Goal: Task Accomplishment & Management: Use online tool/utility

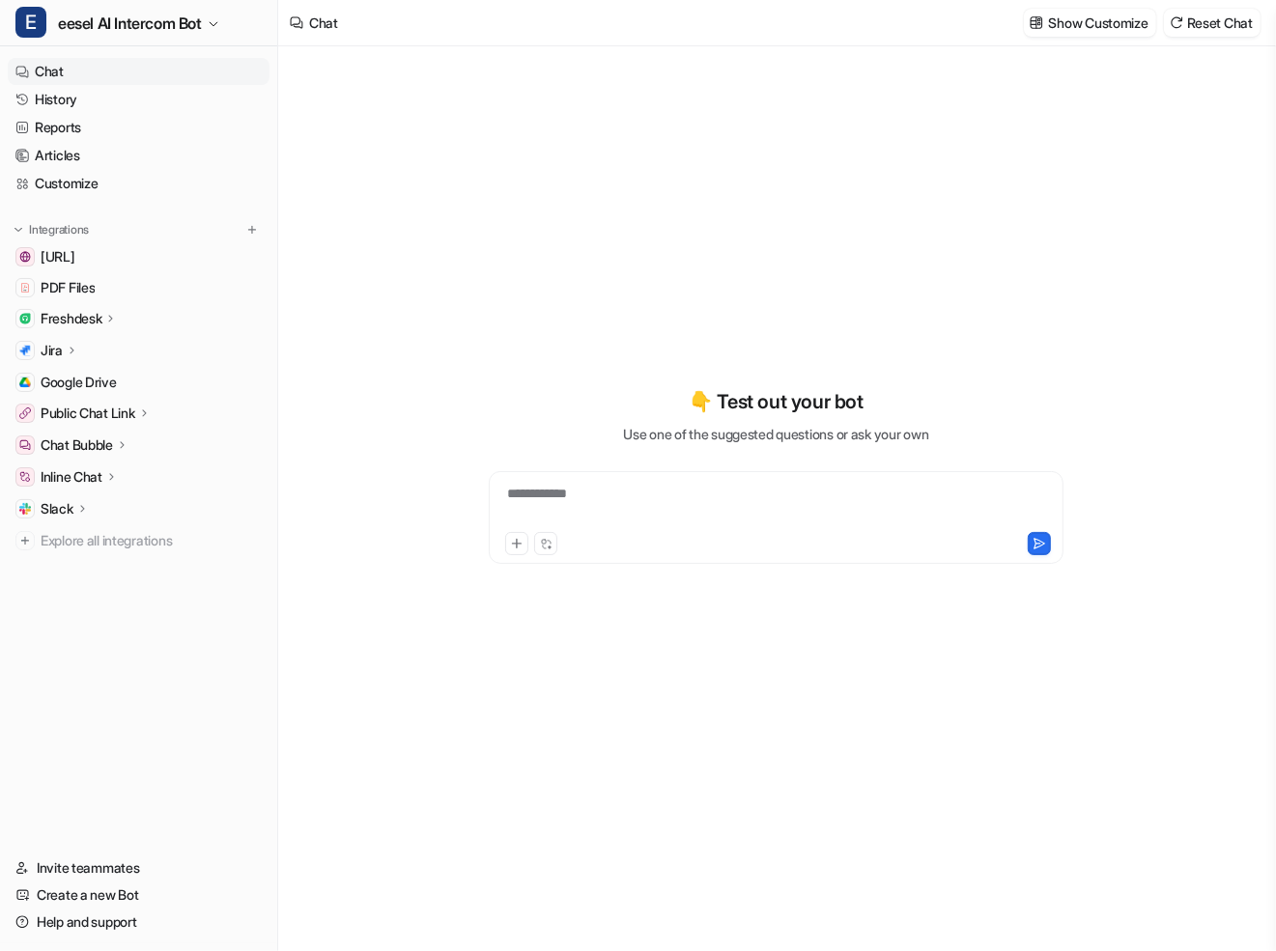
click at [99, 319] on p "Freshdesk" at bounding box center [71, 318] width 61 height 19
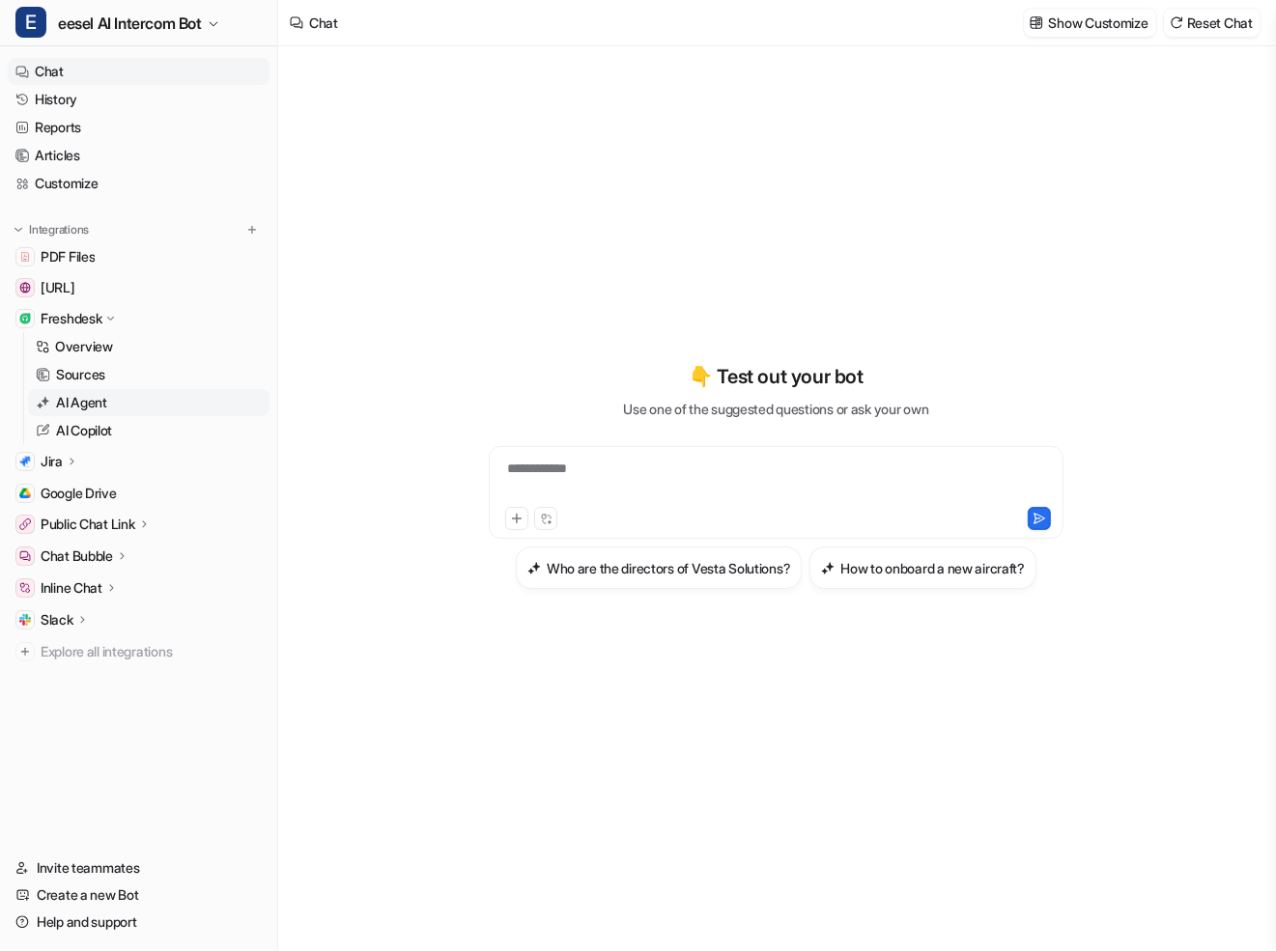
click at [106, 408] on p "AI Agent" at bounding box center [81, 402] width 51 height 19
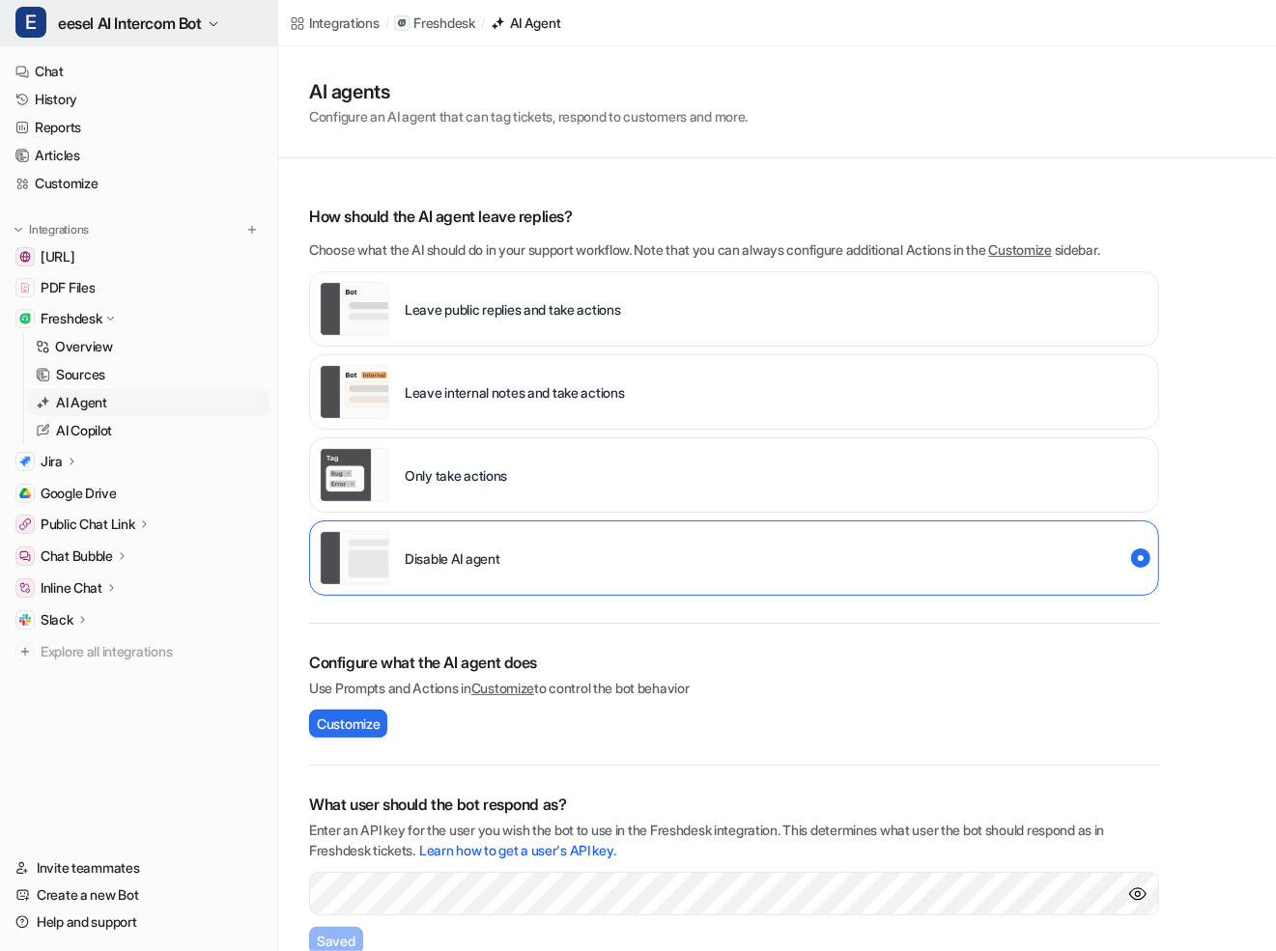
click at [181, 14] on span "eesel AI Intercom Bot" at bounding box center [130, 23] width 144 height 27
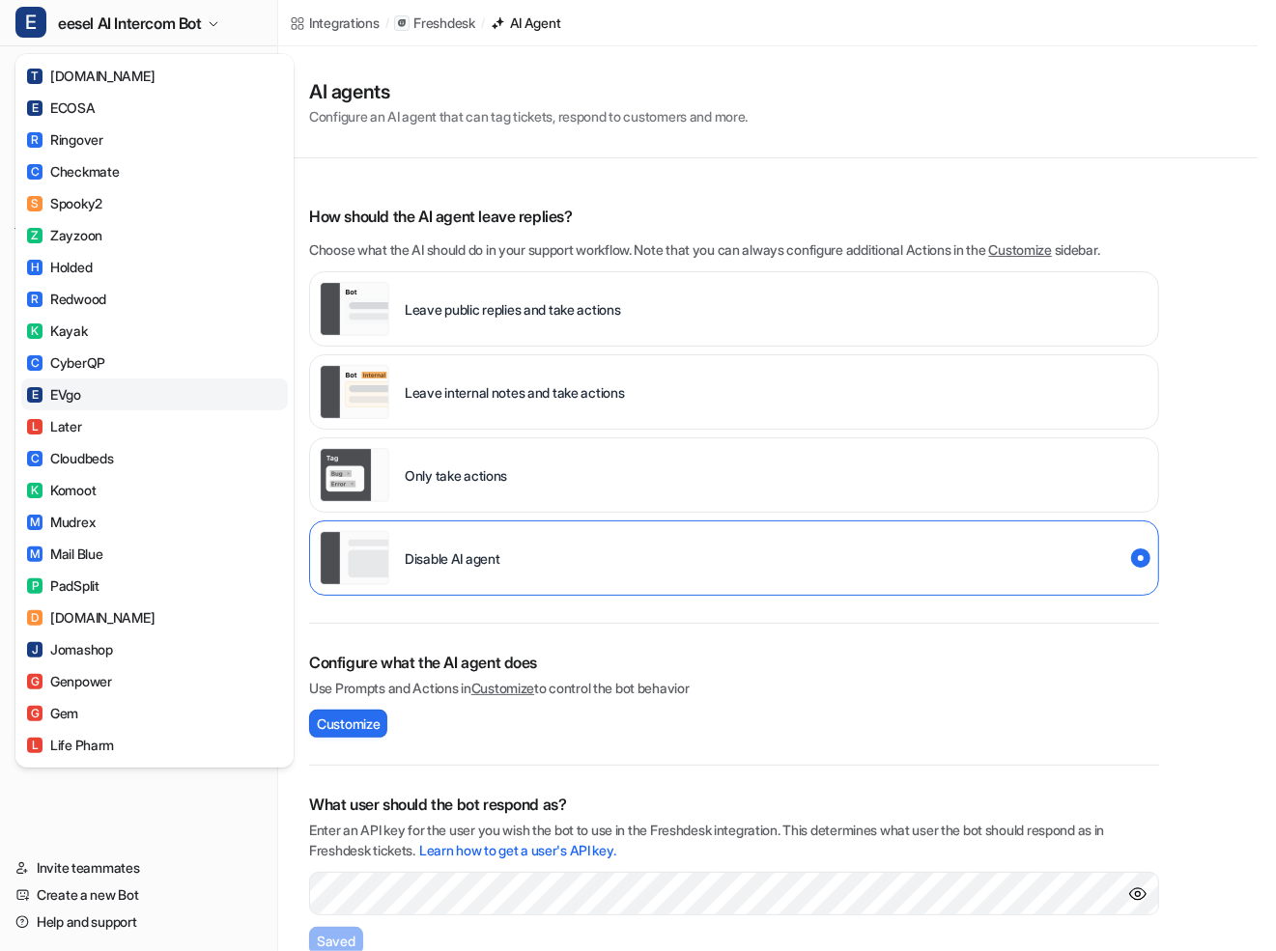
scroll to position [336, 0]
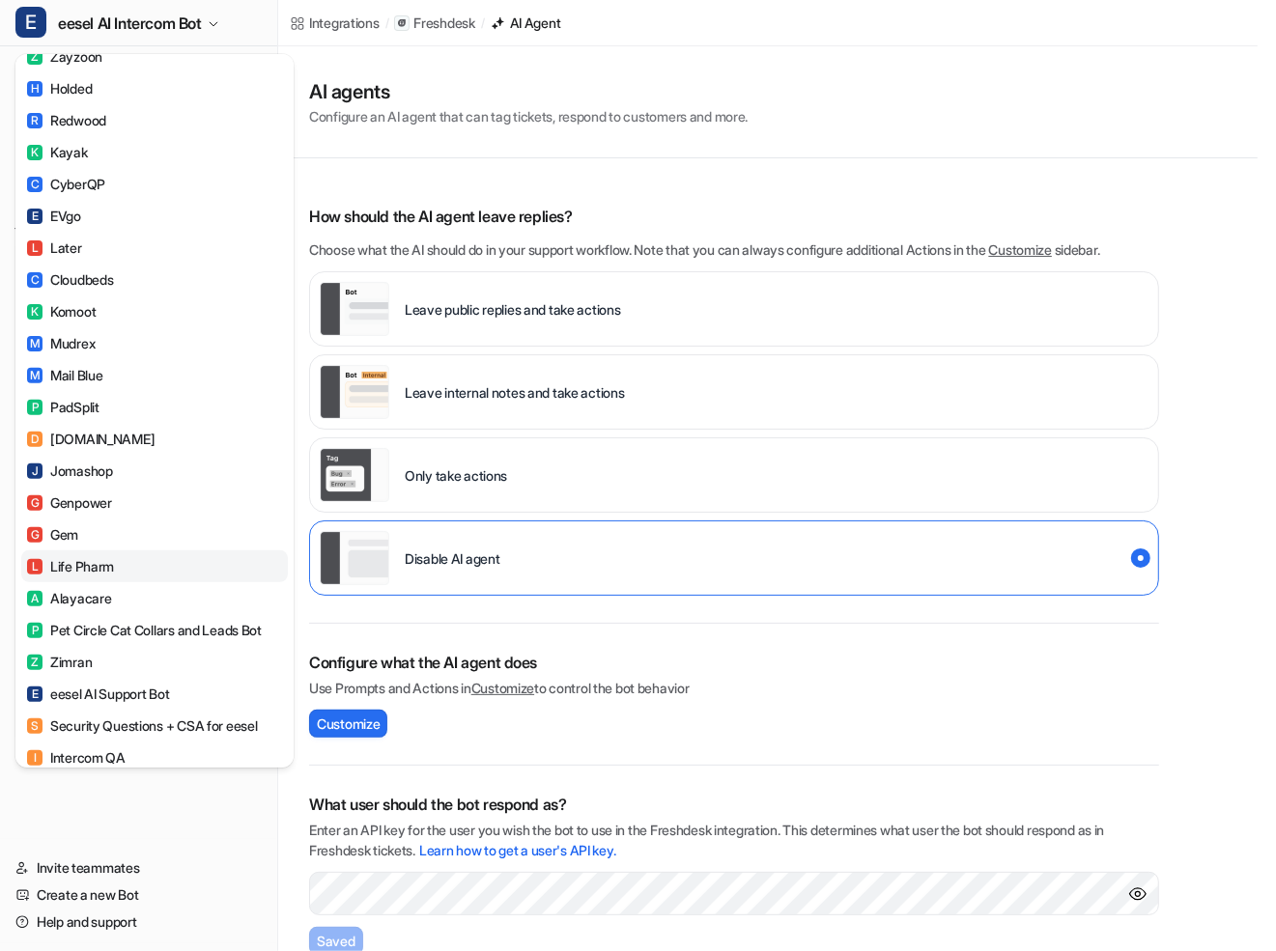
click at [157, 572] on link "L Life Pharm" at bounding box center [154, 566] width 267 height 32
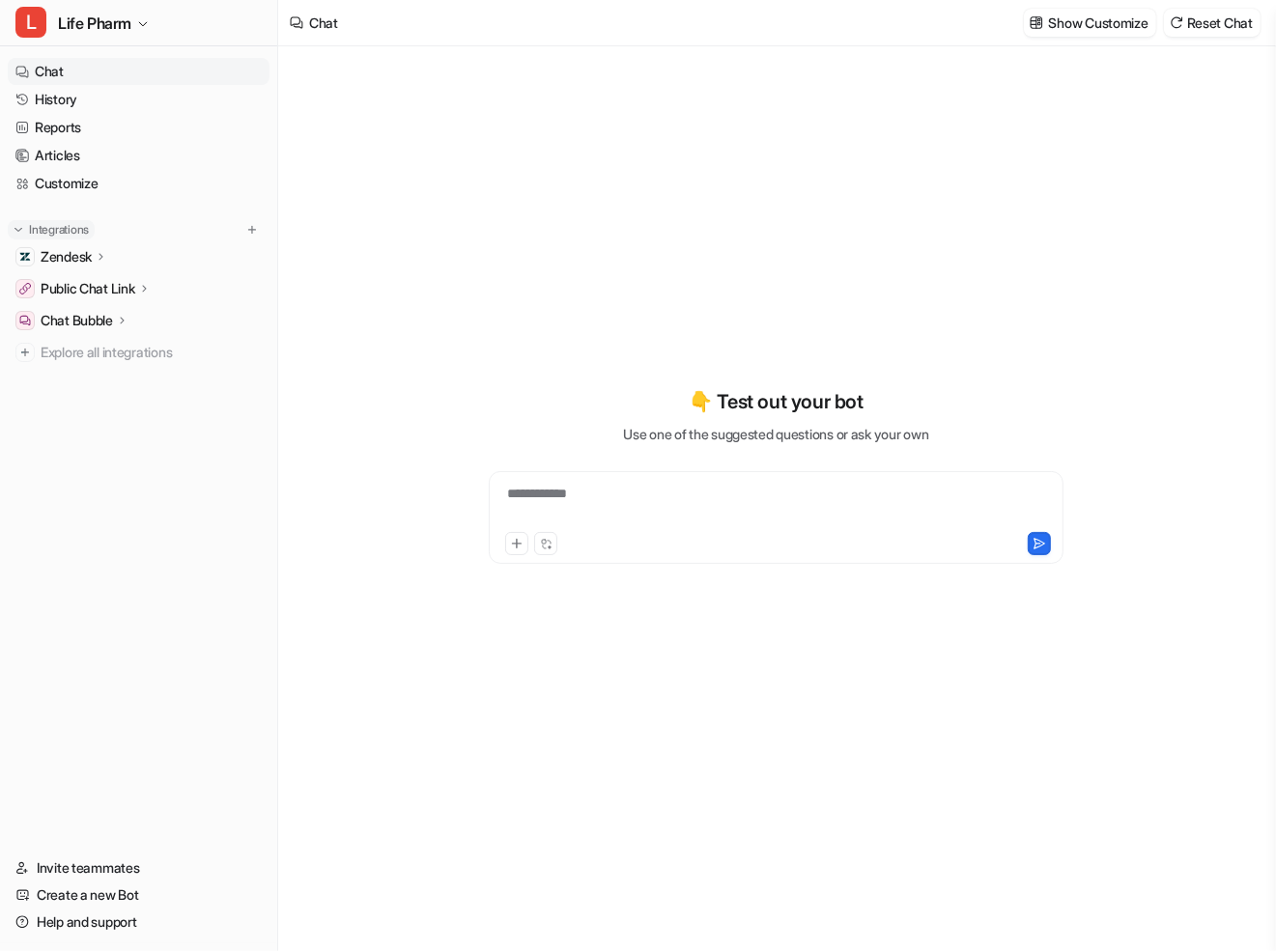
type textarea "**********"
click at [85, 249] on p "Zendesk" at bounding box center [66, 256] width 51 height 19
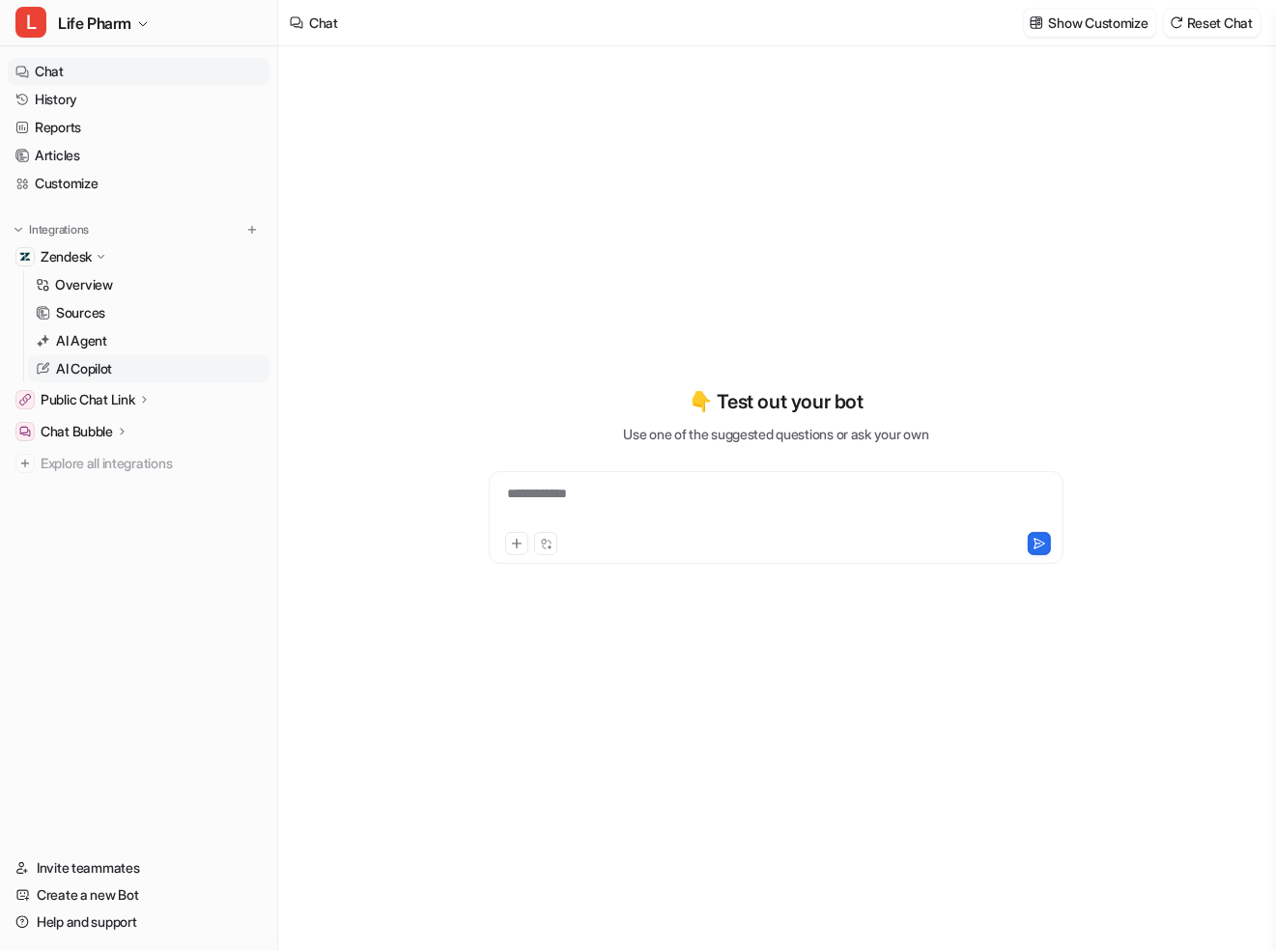
click at [106, 364] on p "AI Copilot" at bounding box center [84, 368] width 56 height 19
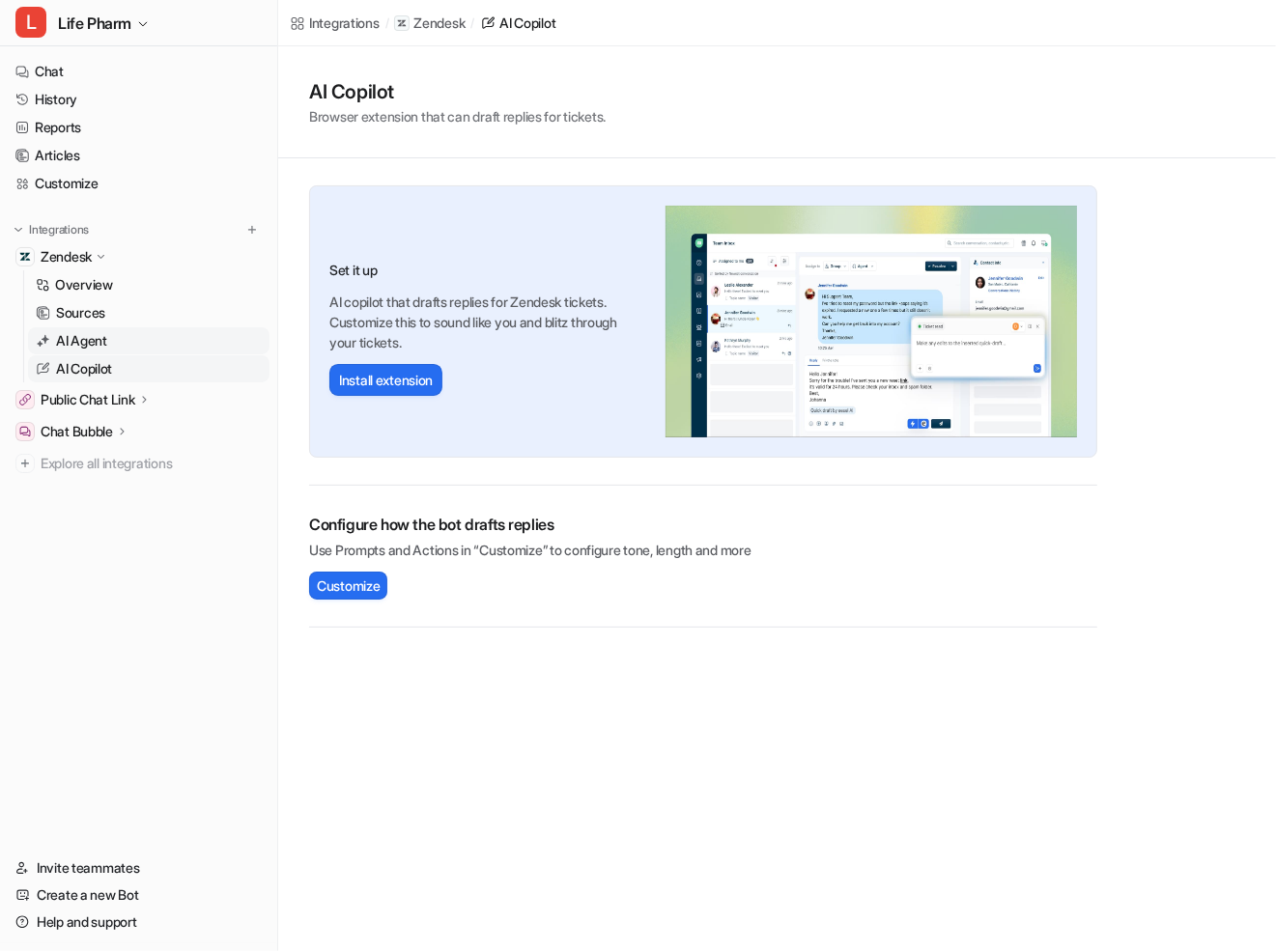
click at [113, 340] on link "AI Agent" at bounding box center [148, 340] width 241 height 27
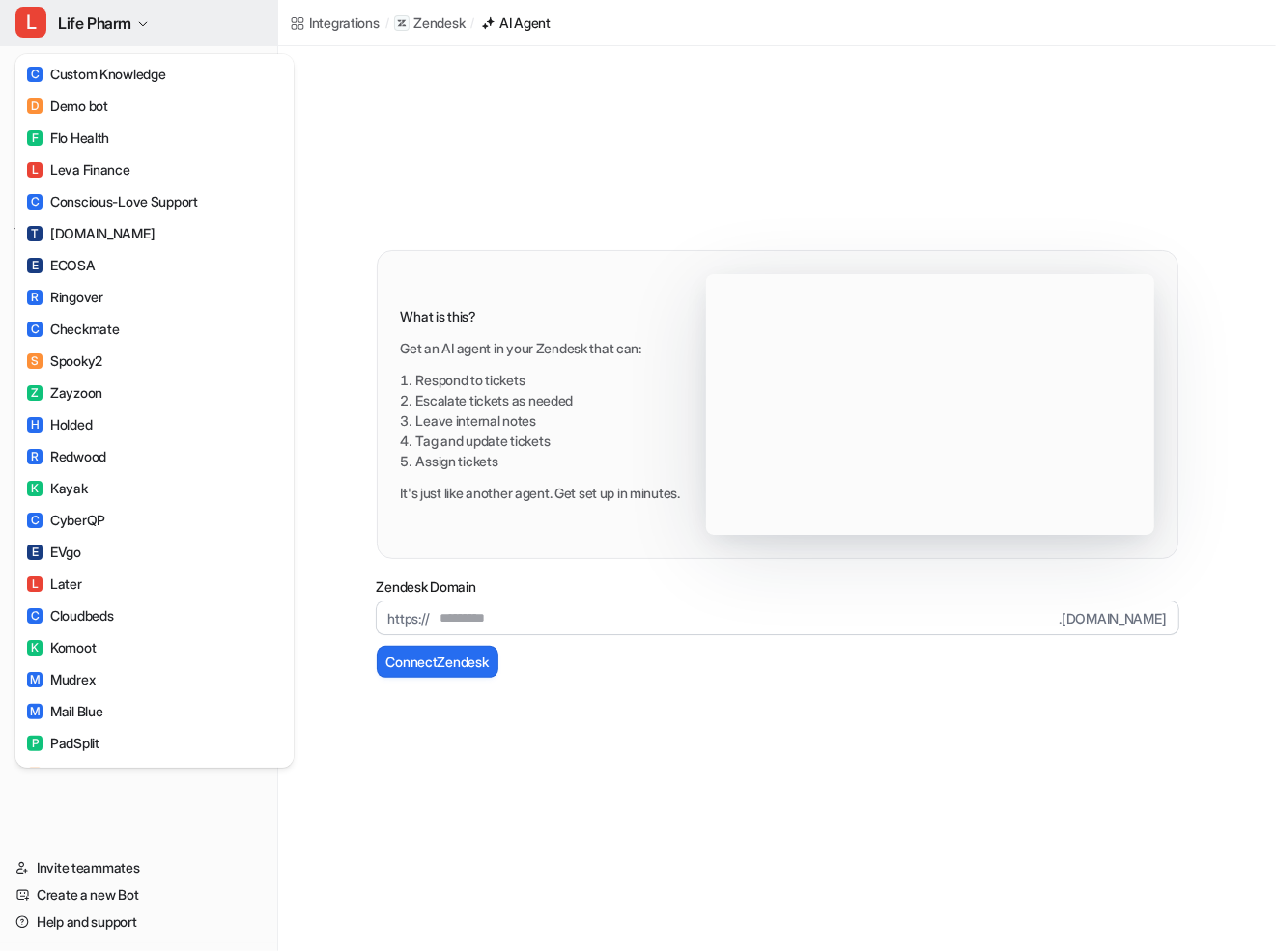
click at [156, 19] on button "L Life Pharm" at bounding box center [138, 23] width 277 height 46
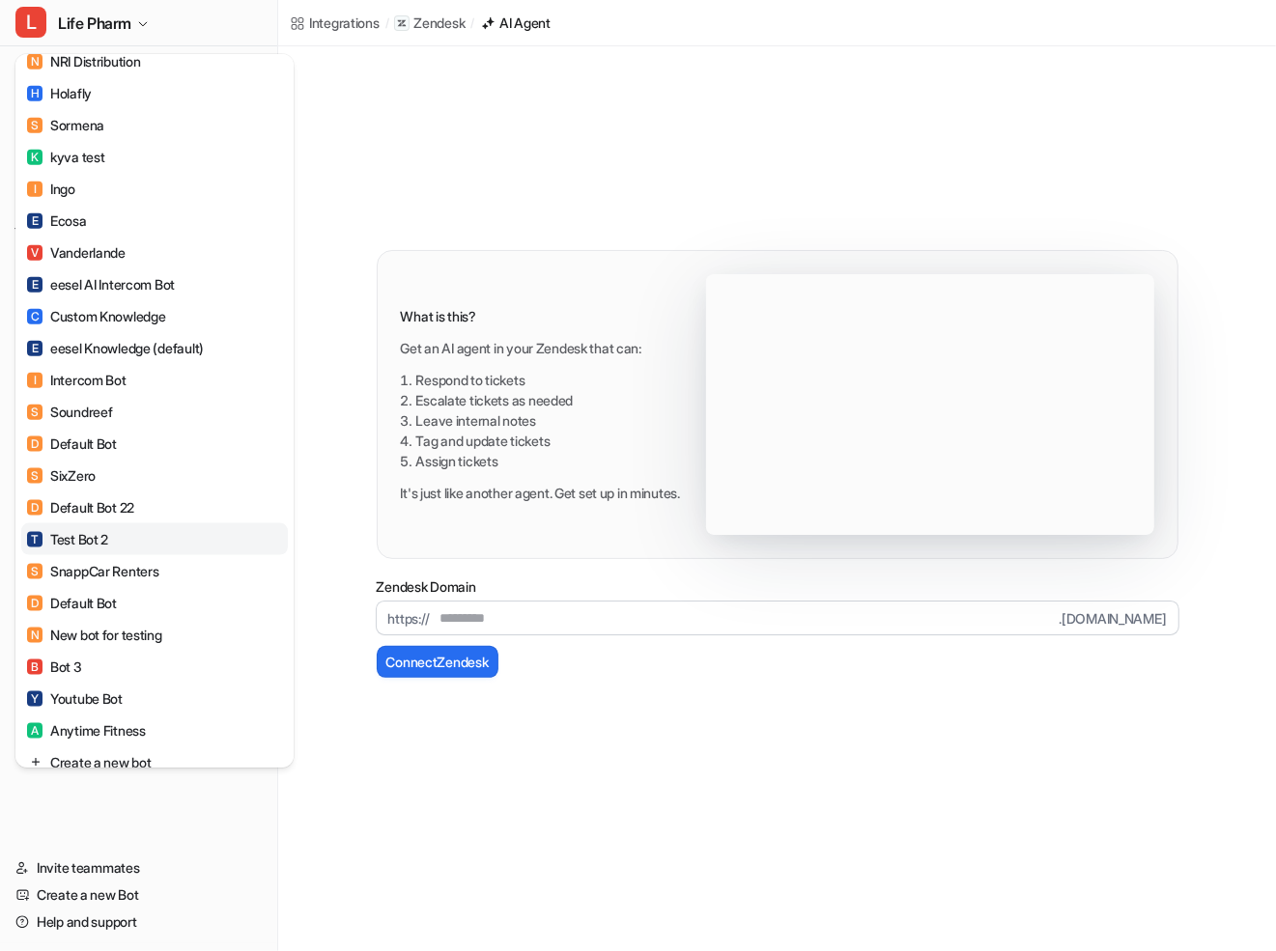
scroll to position [1521, 0]
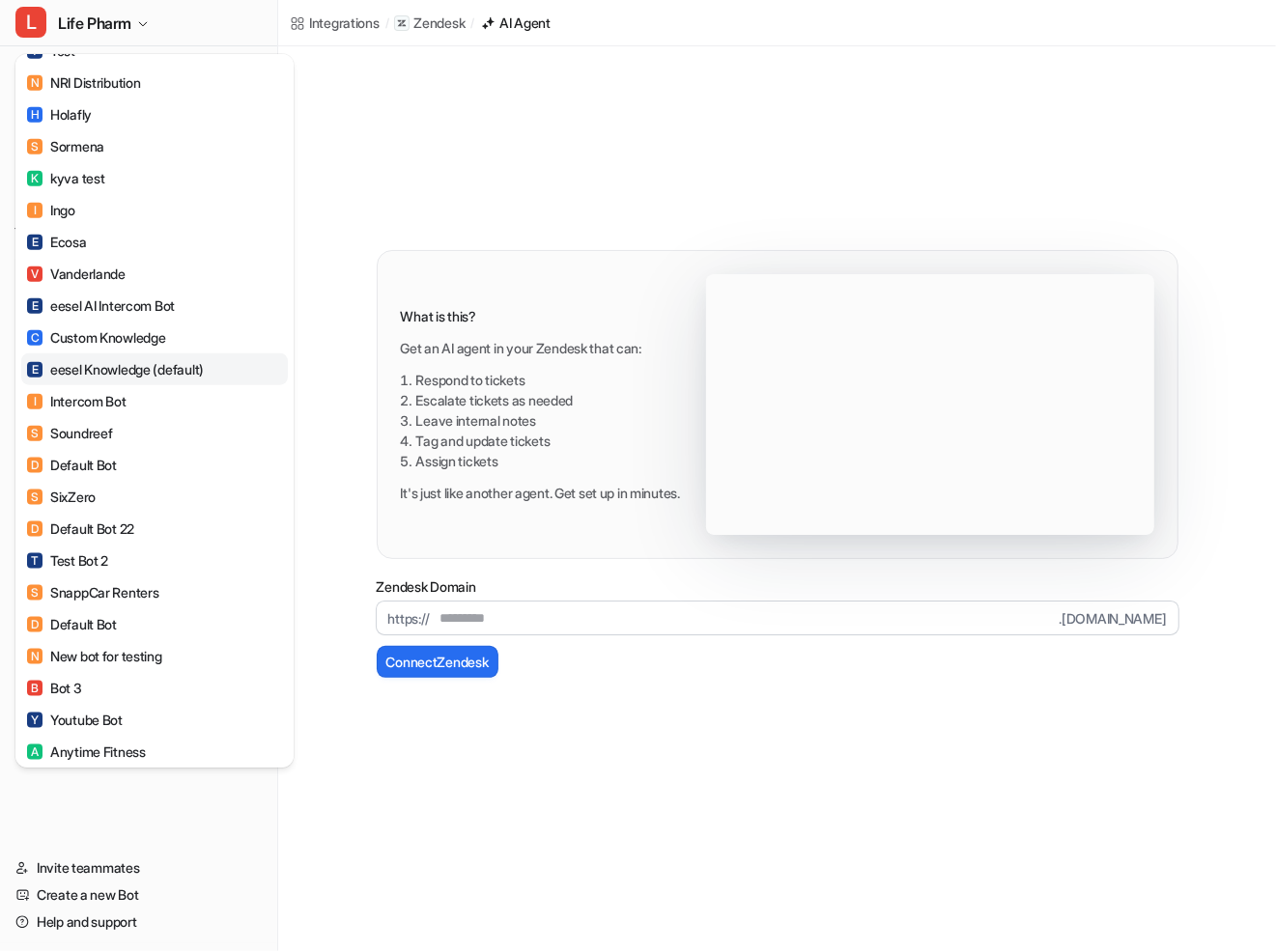
click at [131, 380] on div "E eesel Knowledge (default)" at bounding box center [115, 369] width 177 height 20
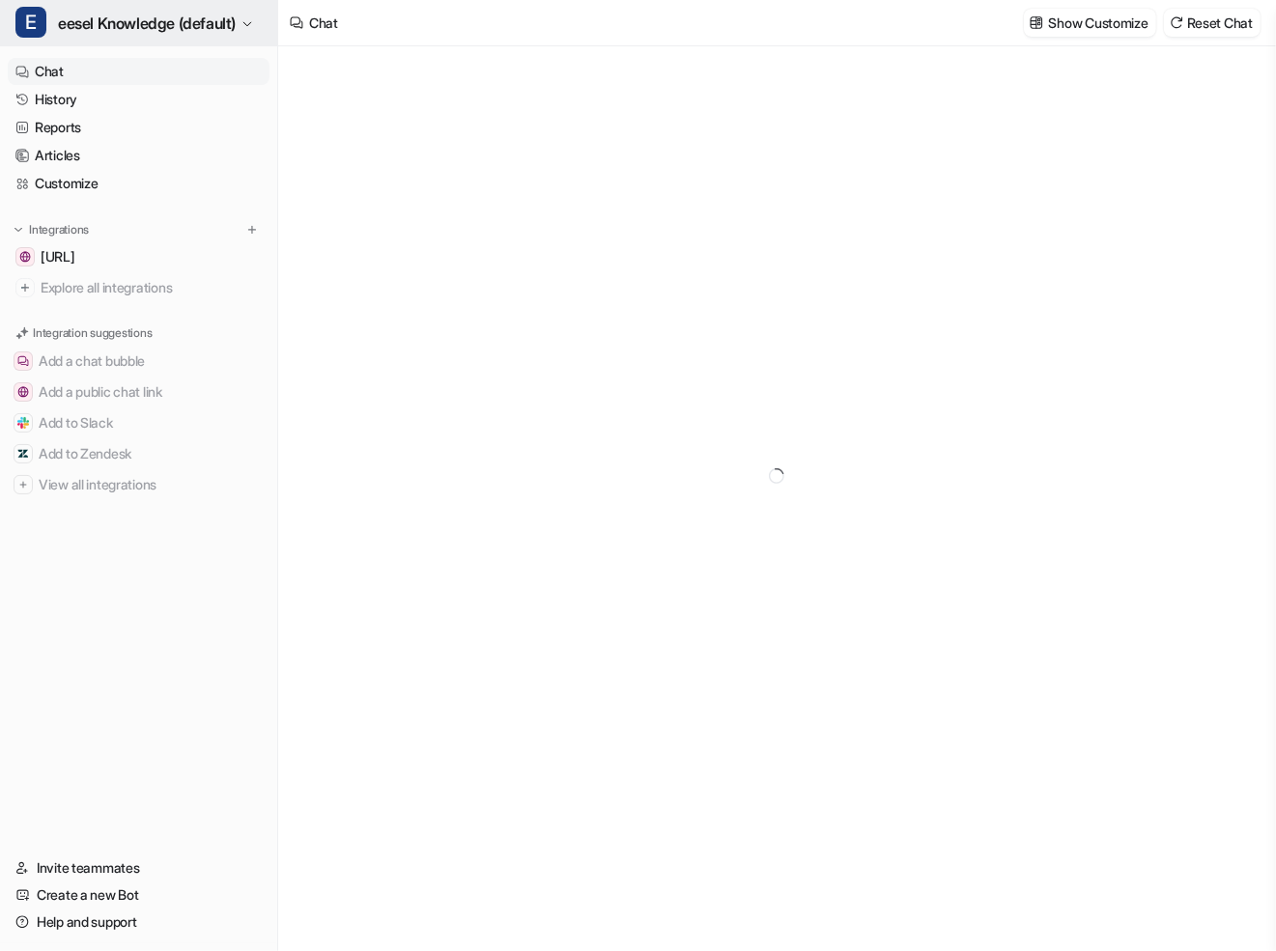
click at [115, 28] on span "eesel Knowledge (default)" at bounding box center [147, 23] width 178 height 27
type textarea "**********"
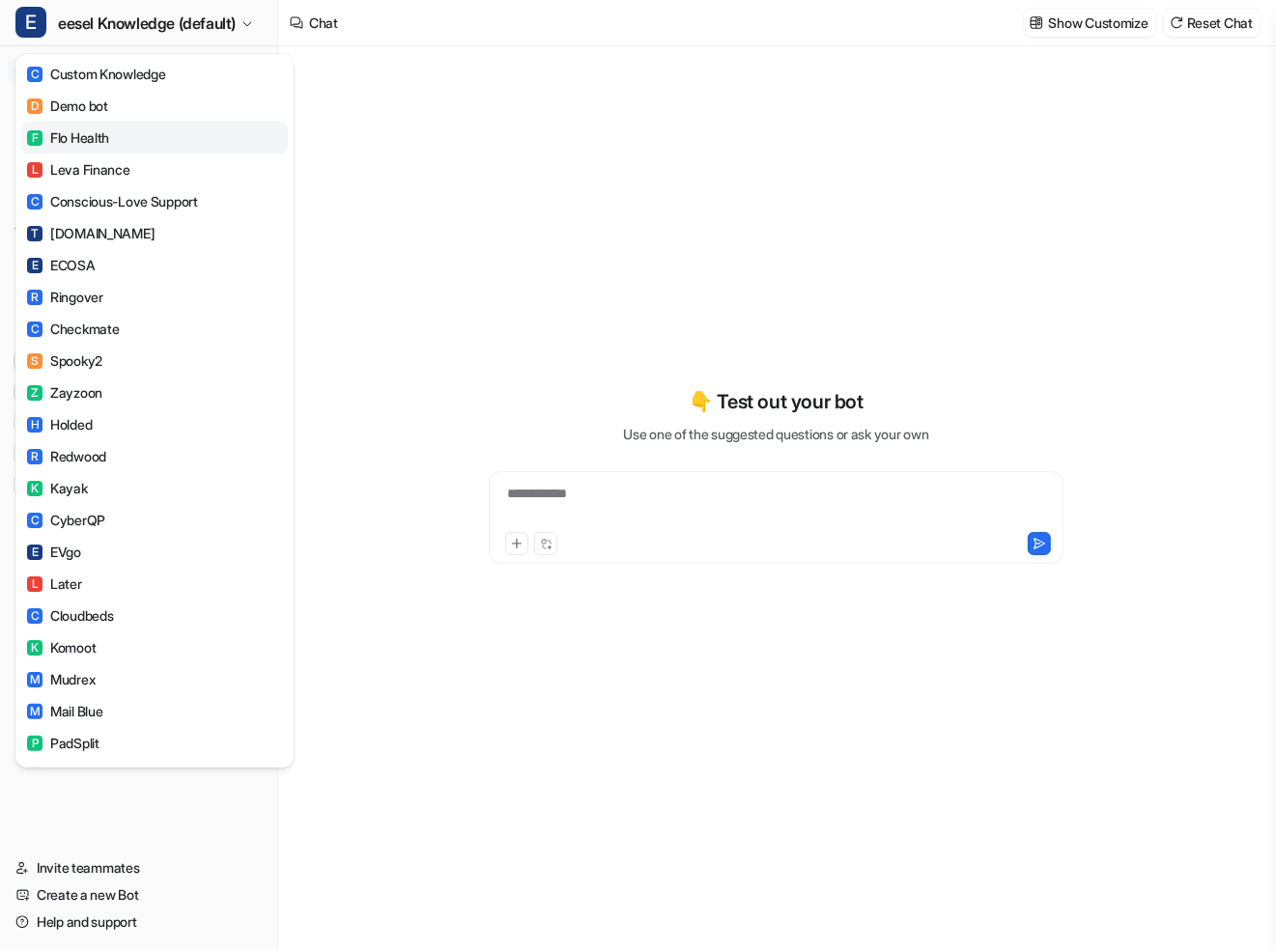
click at [98, 130] on div "F Flo Health" at bounding box center [68, 137] width 82 height 20
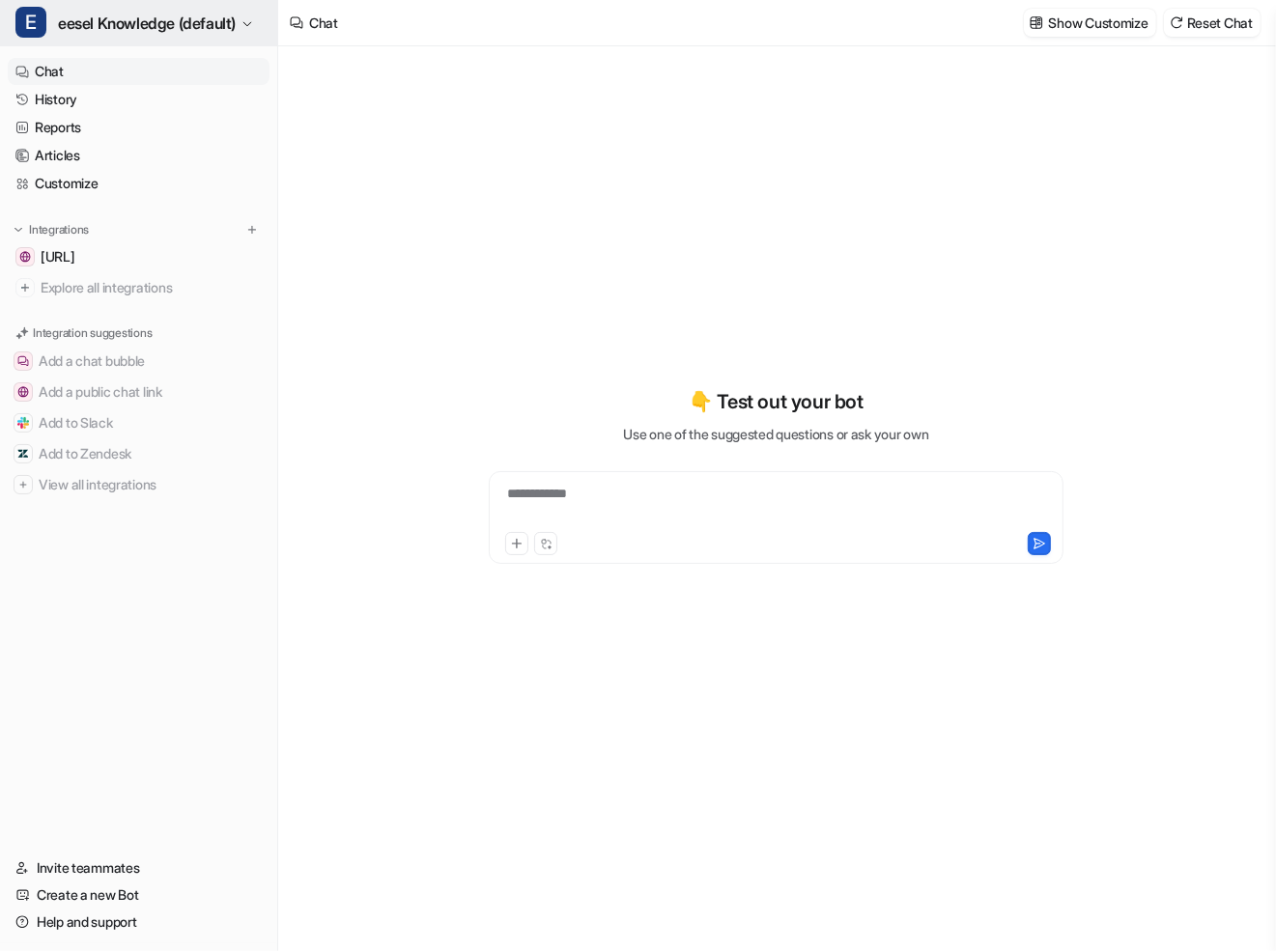
click at [128, 29] on span "eesel Knowledge (default)" at bounding box center [147, 23] width 178 height 27
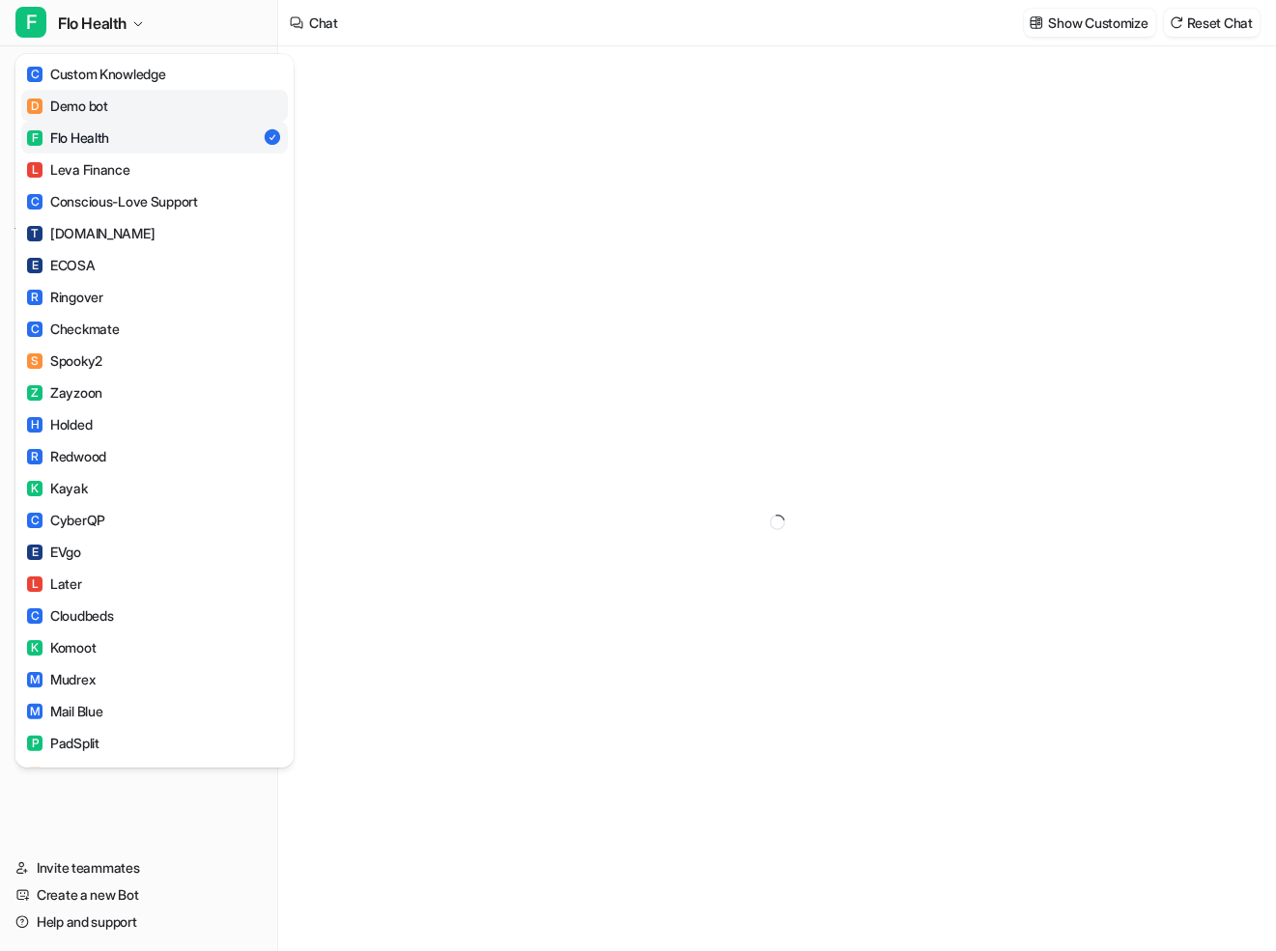
click at [114, 99] on link "D Demo bot" at bounding box center [154, 106] width 267 height 32
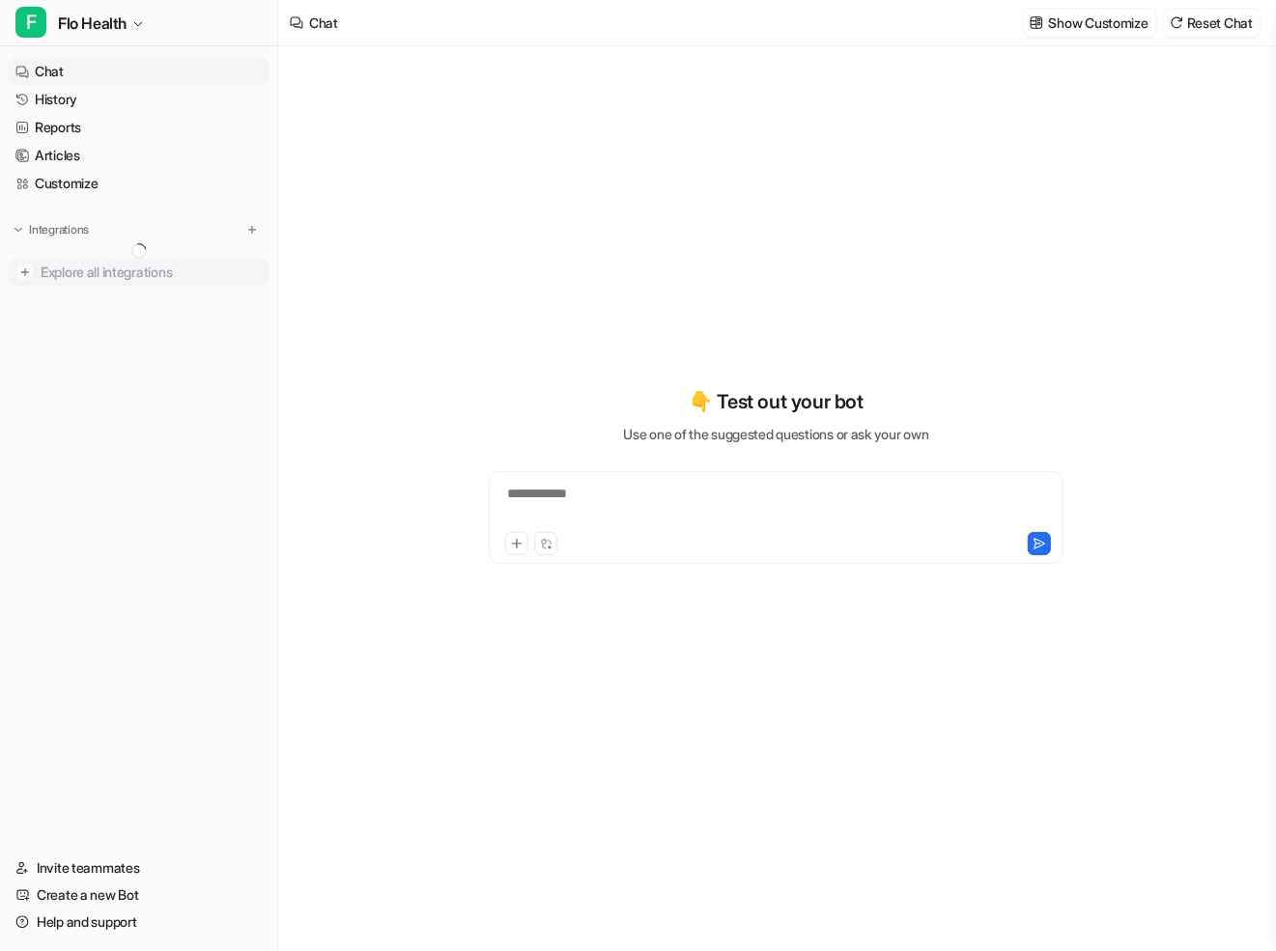
type textarea "**********"
click at [84, 302] on ul "[DOMAIN_NAME] Zendesk Overview Sources AI Agent AI Copilot Google Drive Notion …" at bounding box center [139, 335] width 262 height 184
click at [84, 290] on p "Zendesk" at bounding box center [66, 287] width 51 height 19
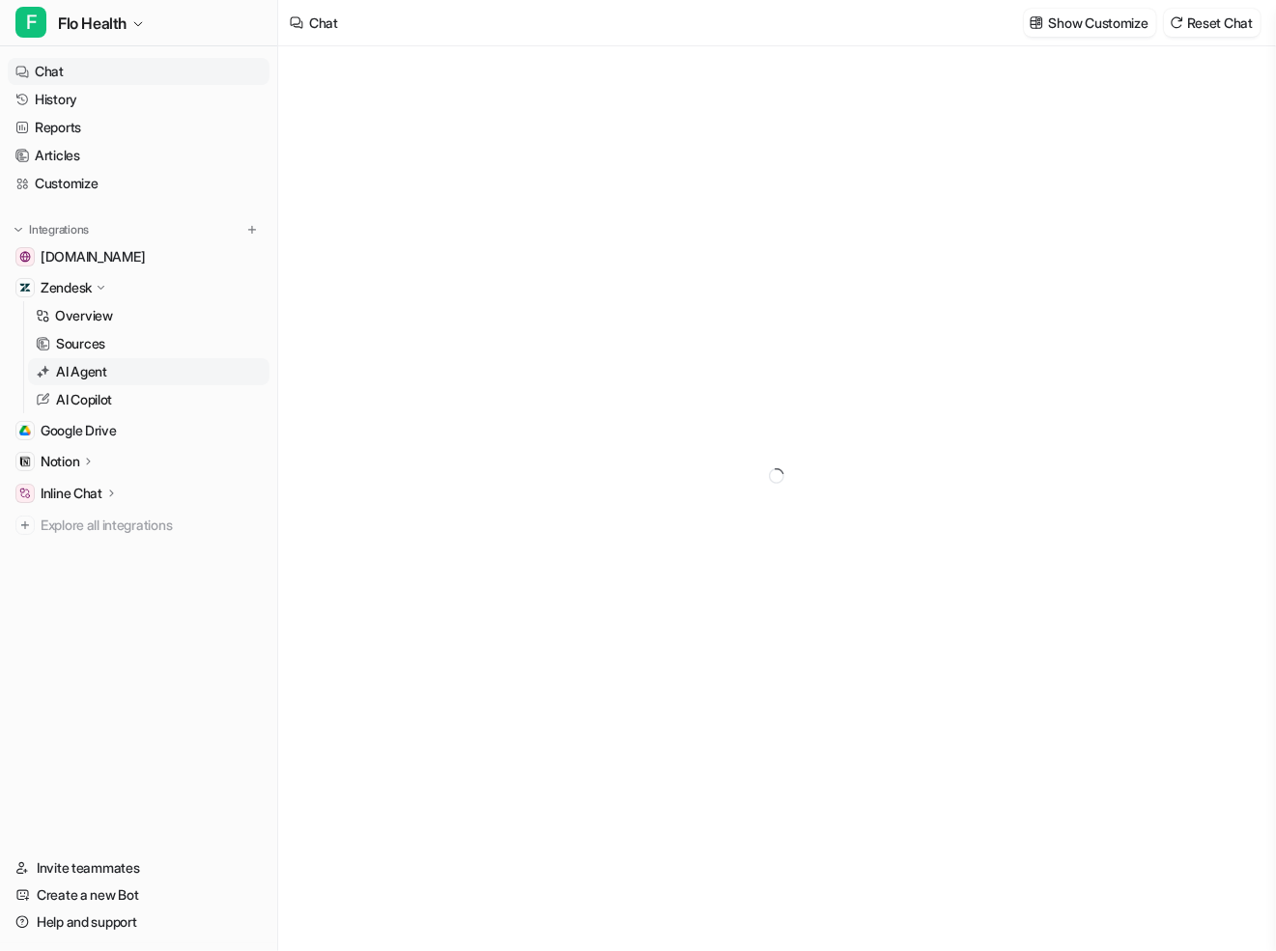
click at [89, 368] on p "AI Agent" at bounding box center [81, 371] width 51 height 19
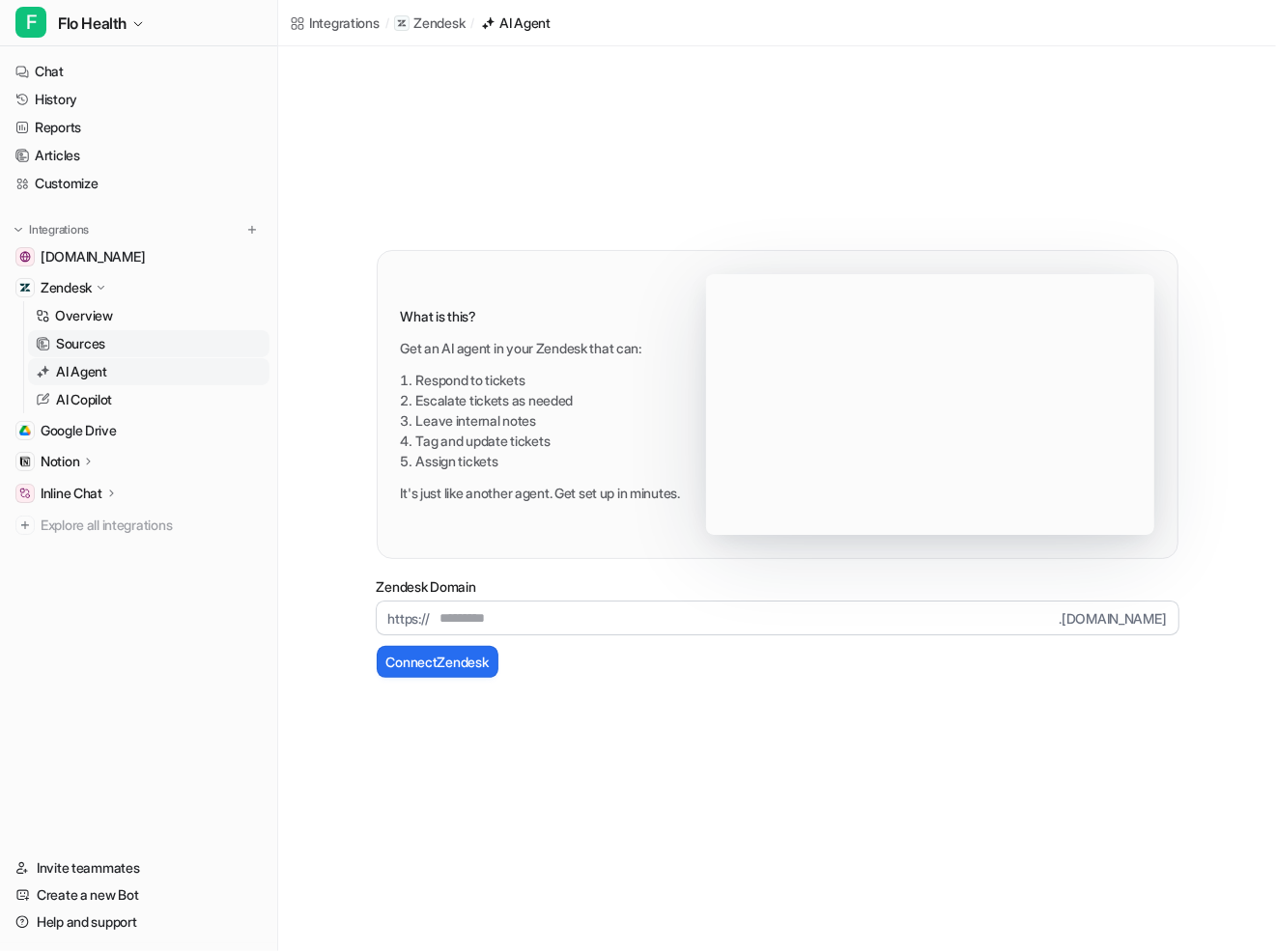
click at [89, 334] on p "Sources" at bounding box center [80, 343] width 49 height 19
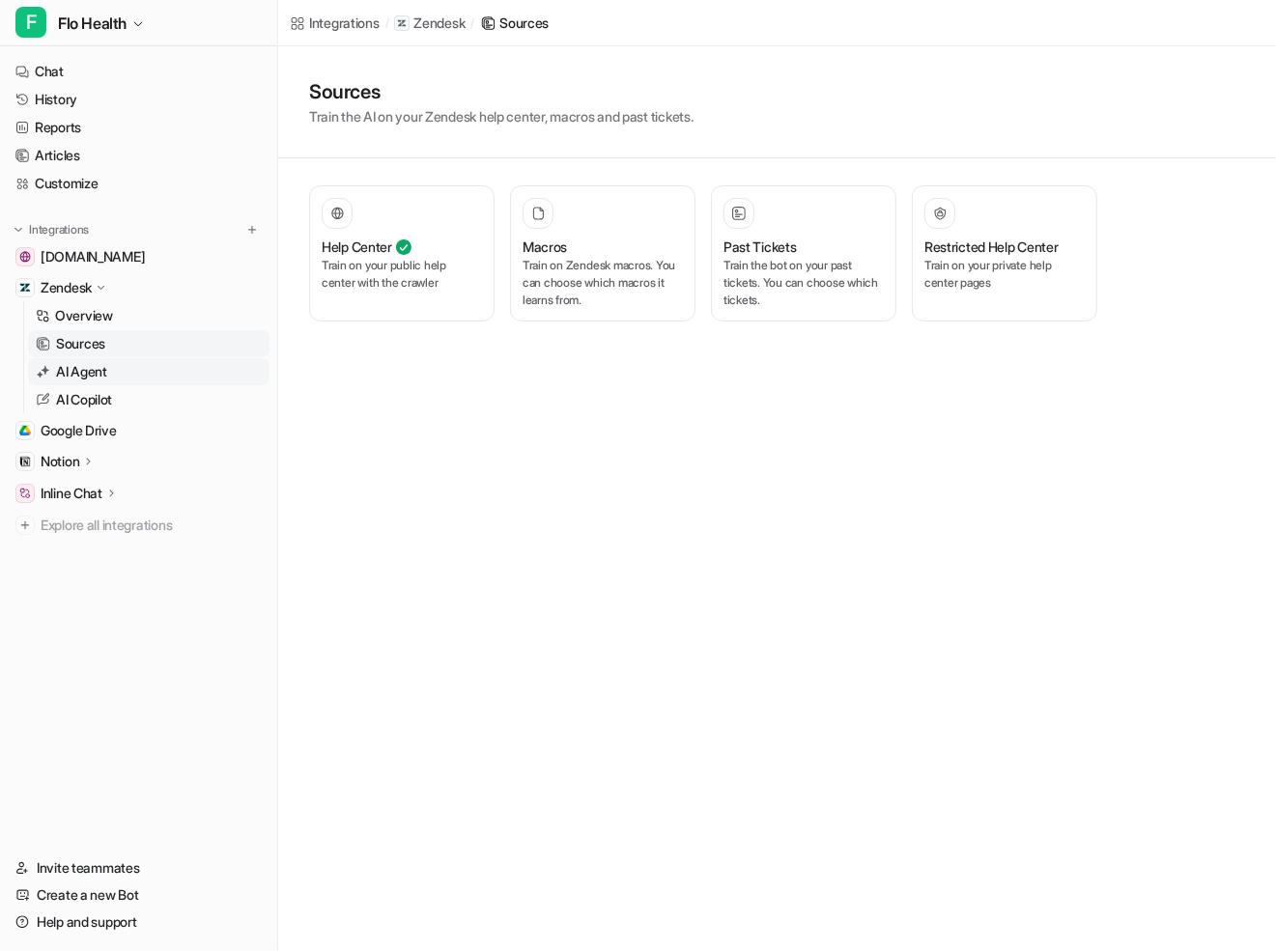
click at [138, 374] on link "AI Agent" at bounding box center [148, 371] width 241 height 27
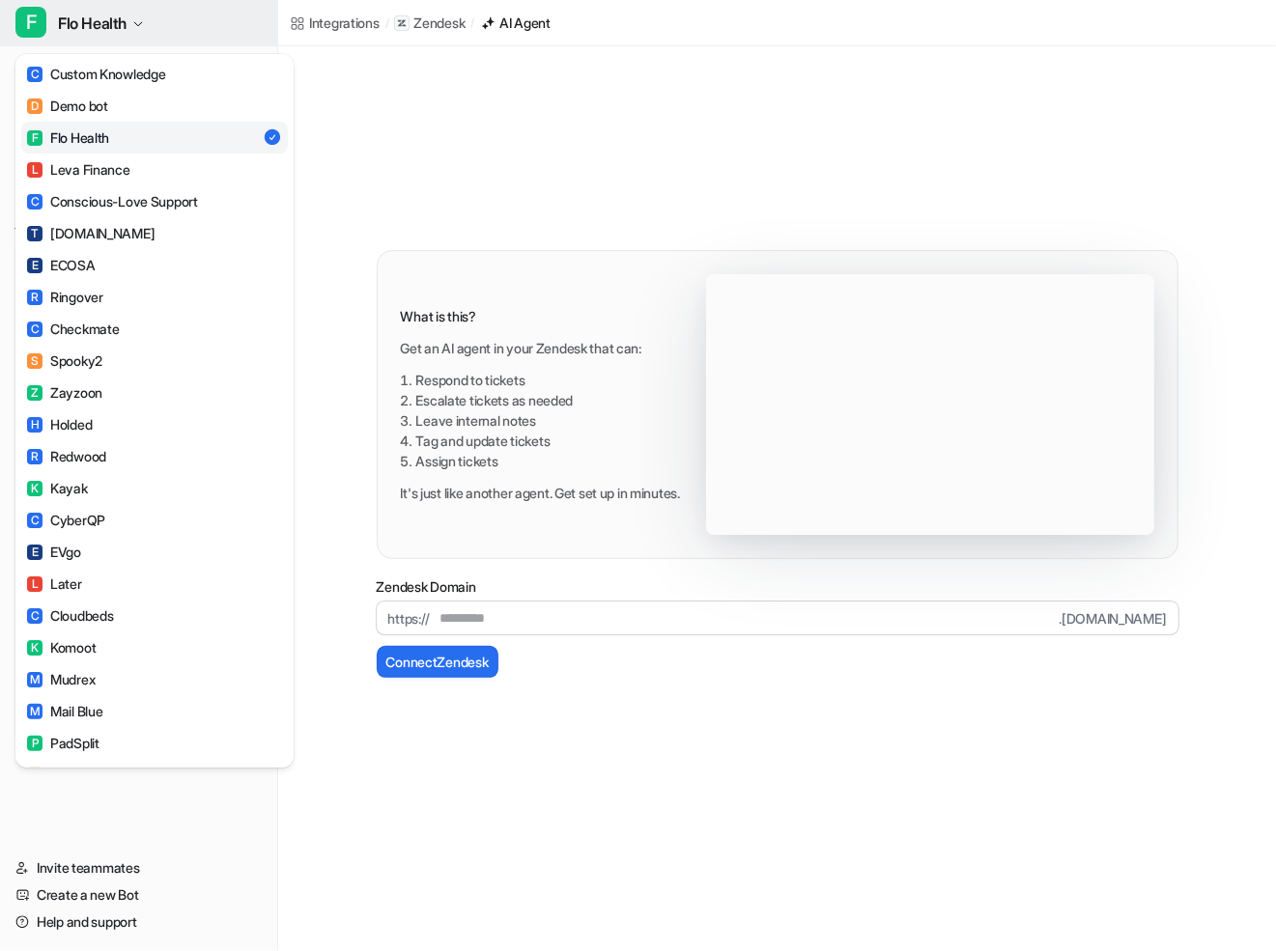
click at [148, 0] on button "F Flo Health" at bounding box center [138, 23] width 277 height 46
click at [408, 278] on div "F Flo Health C Custom Knowledge D Demo bot F Flo Health L Leva Finance C Consci…" at bounding box center [638, 475] width 1276 height 951
click at [156, 26] on button "F Flo Health" at bounding box center [138, 23] width 277 height 46
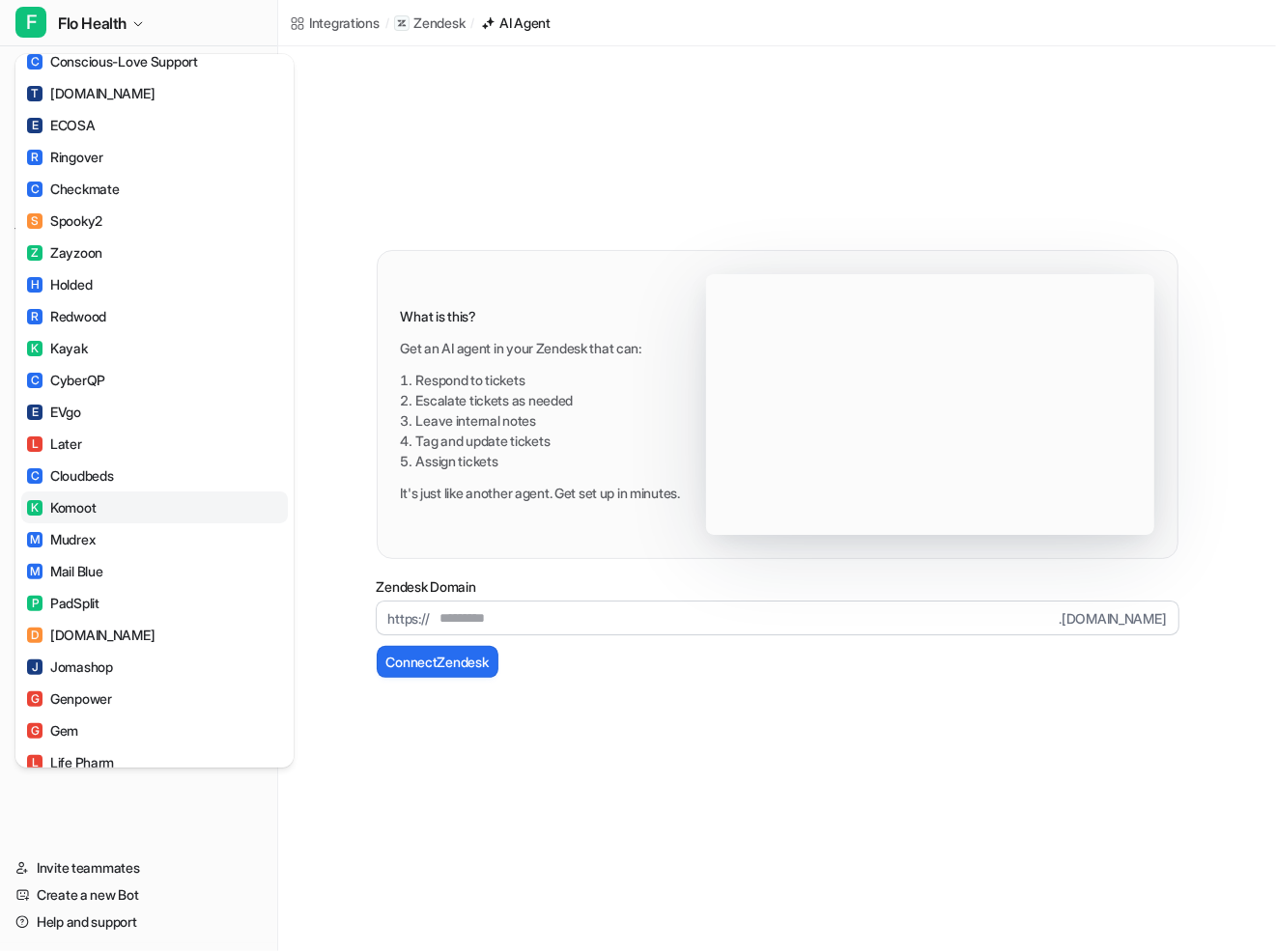
scroll to position [239, 0]
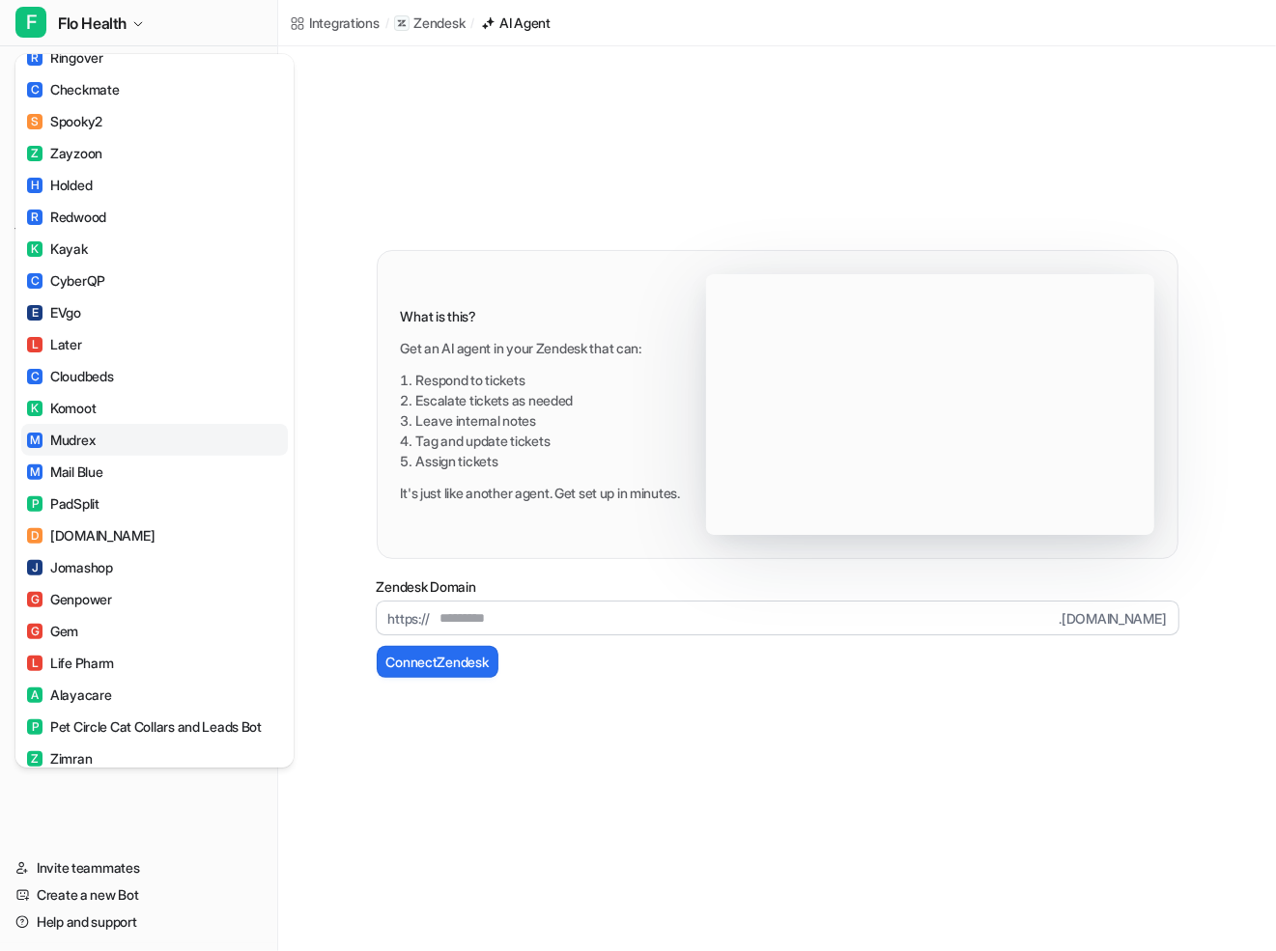
click at [114, 443] on link "M Mudrex" at bounding box center [154, 440] width 267 height 32
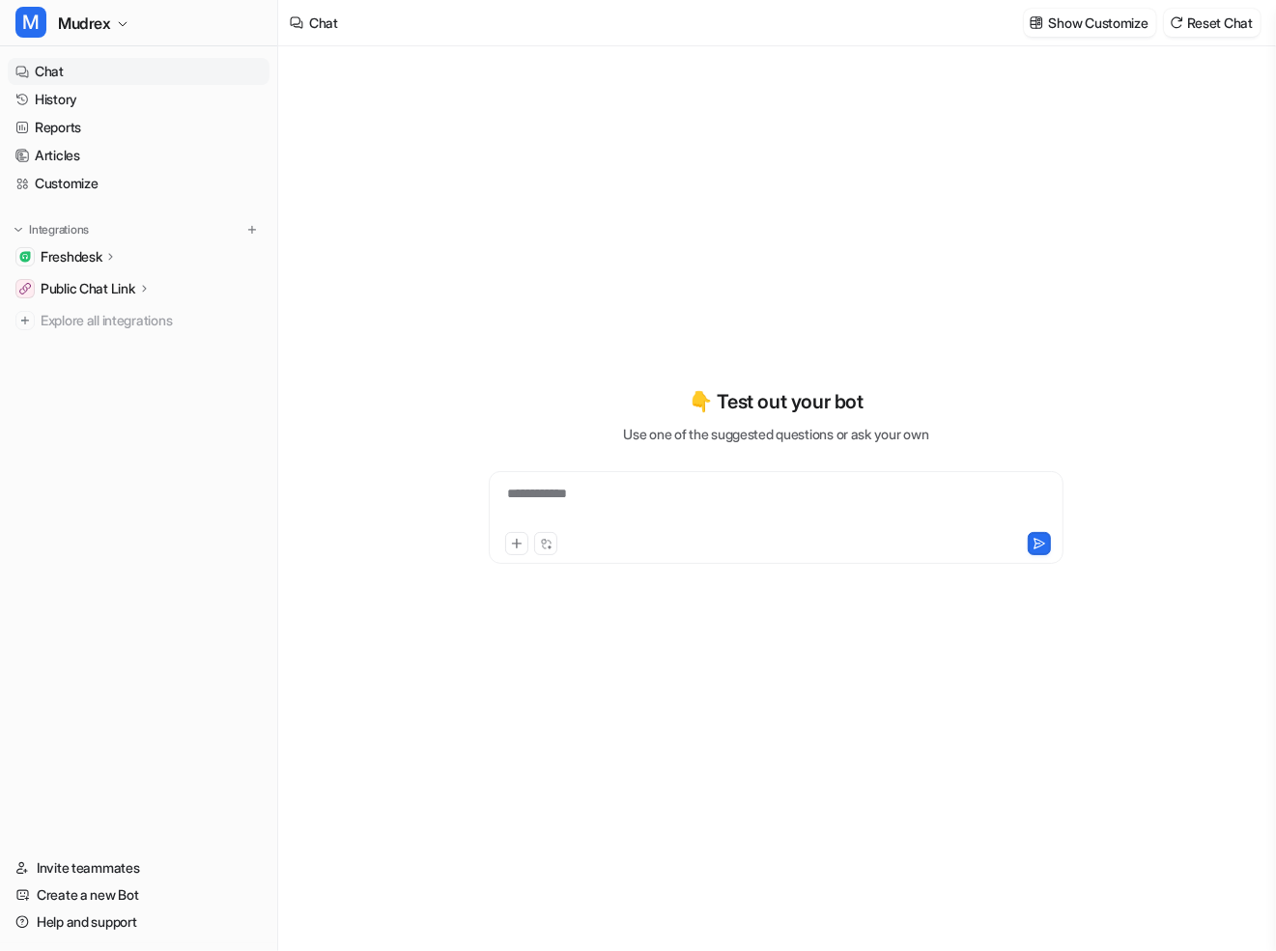
type textarea "**********"
click at [79, 260] on p "Freshdesk" at bounding box center [71, 256] width 61 height 19
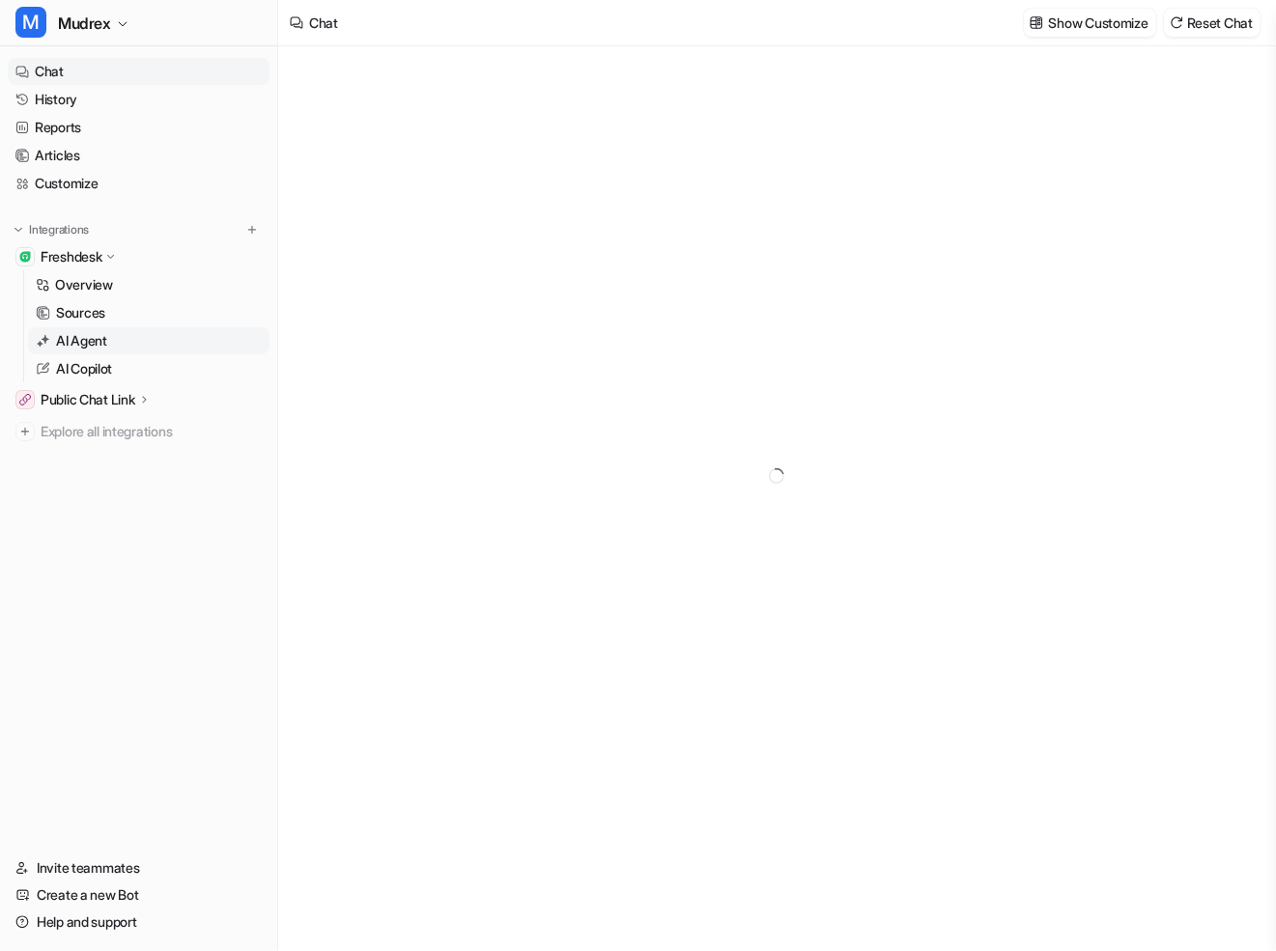
click at [79, 346] on p "AI Agent" at bounding box center [81, 340] width 51 height 19
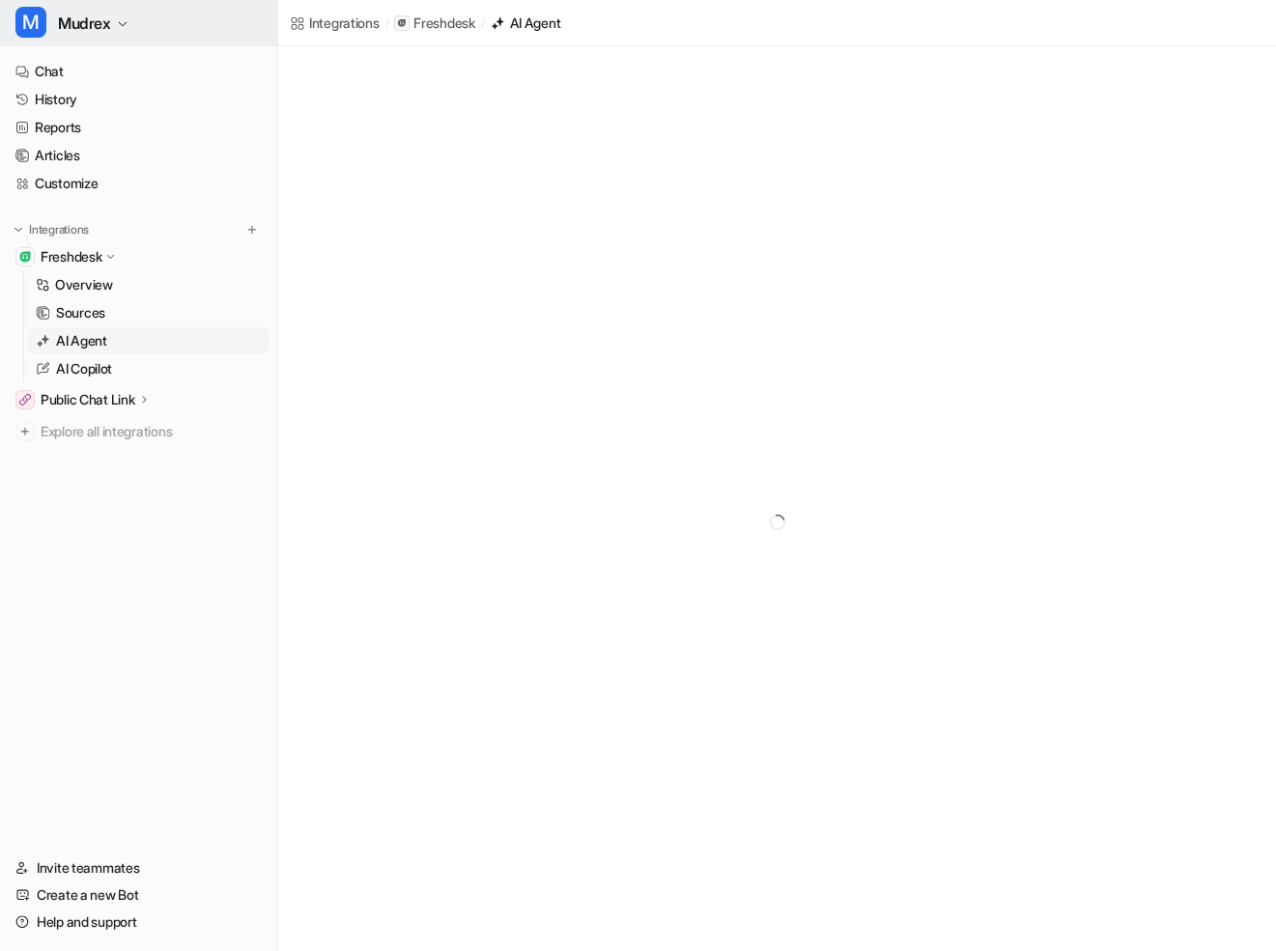
click at [114, 8] on button "M Mudrex" at bounding box center [138, 23] width 277 height 46
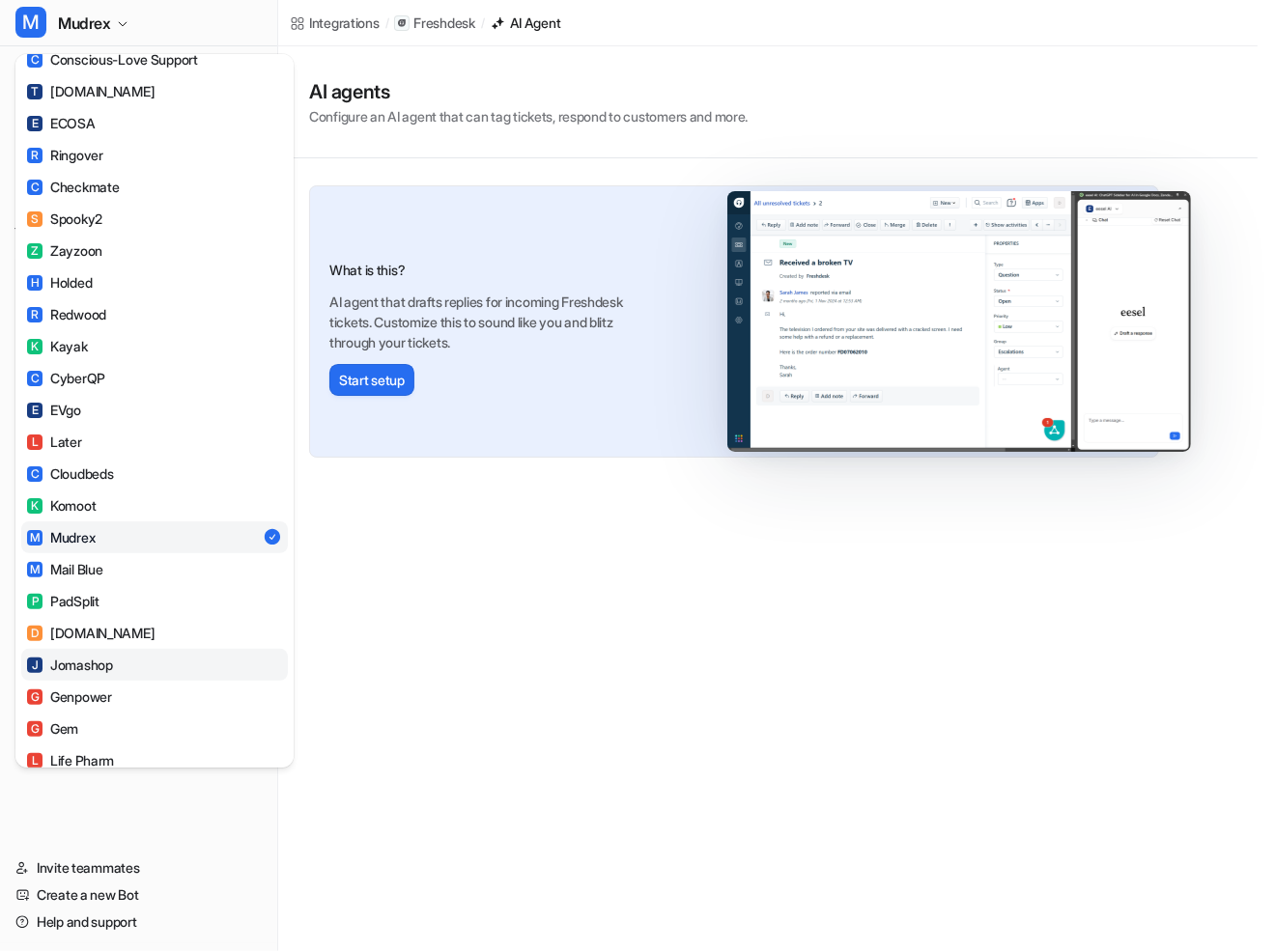
scroll to position [232, 0]
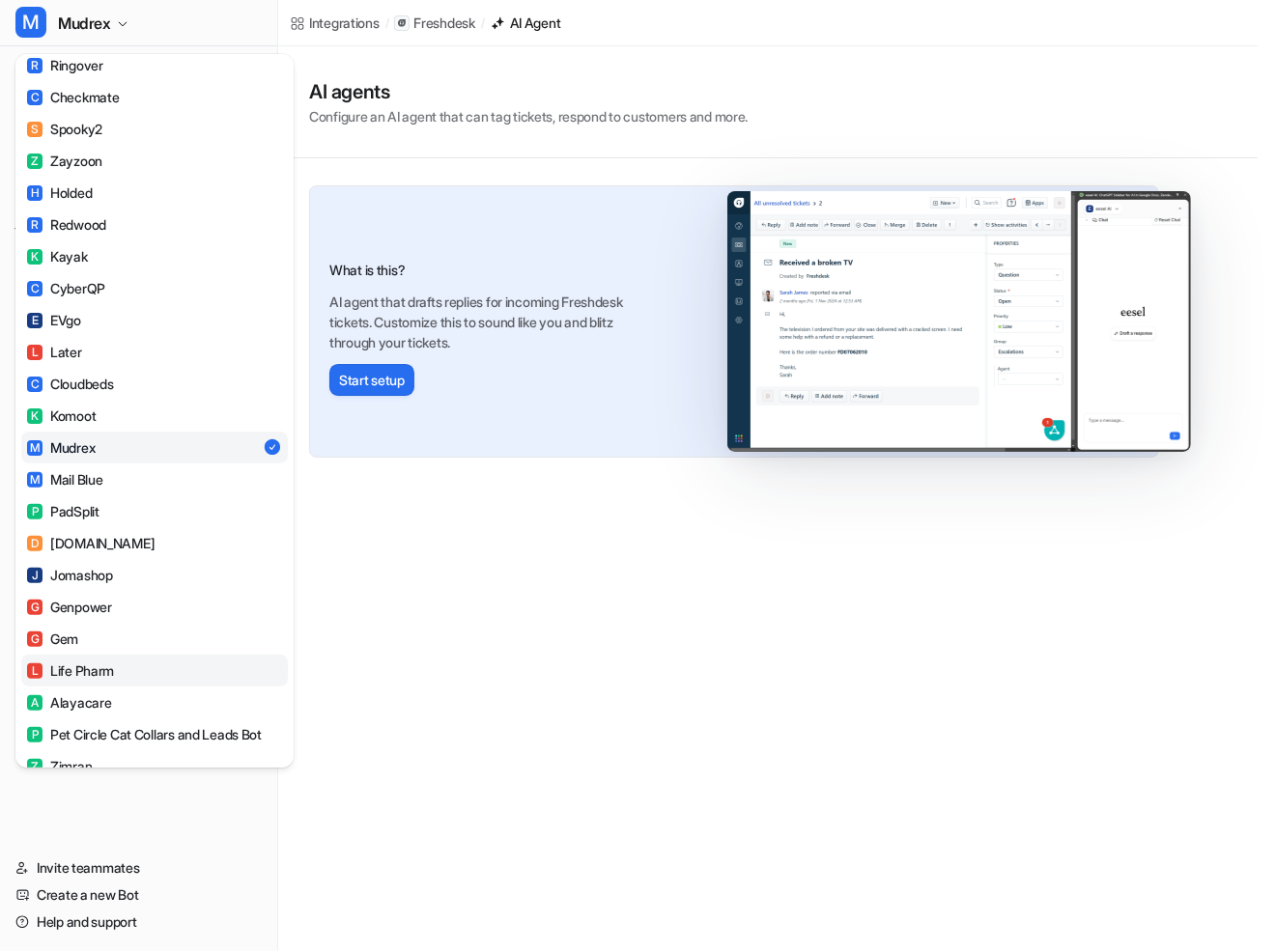
click at [117, 680] on link "L Life Pharm" at bounding box center [154, 671] width 267 height 32
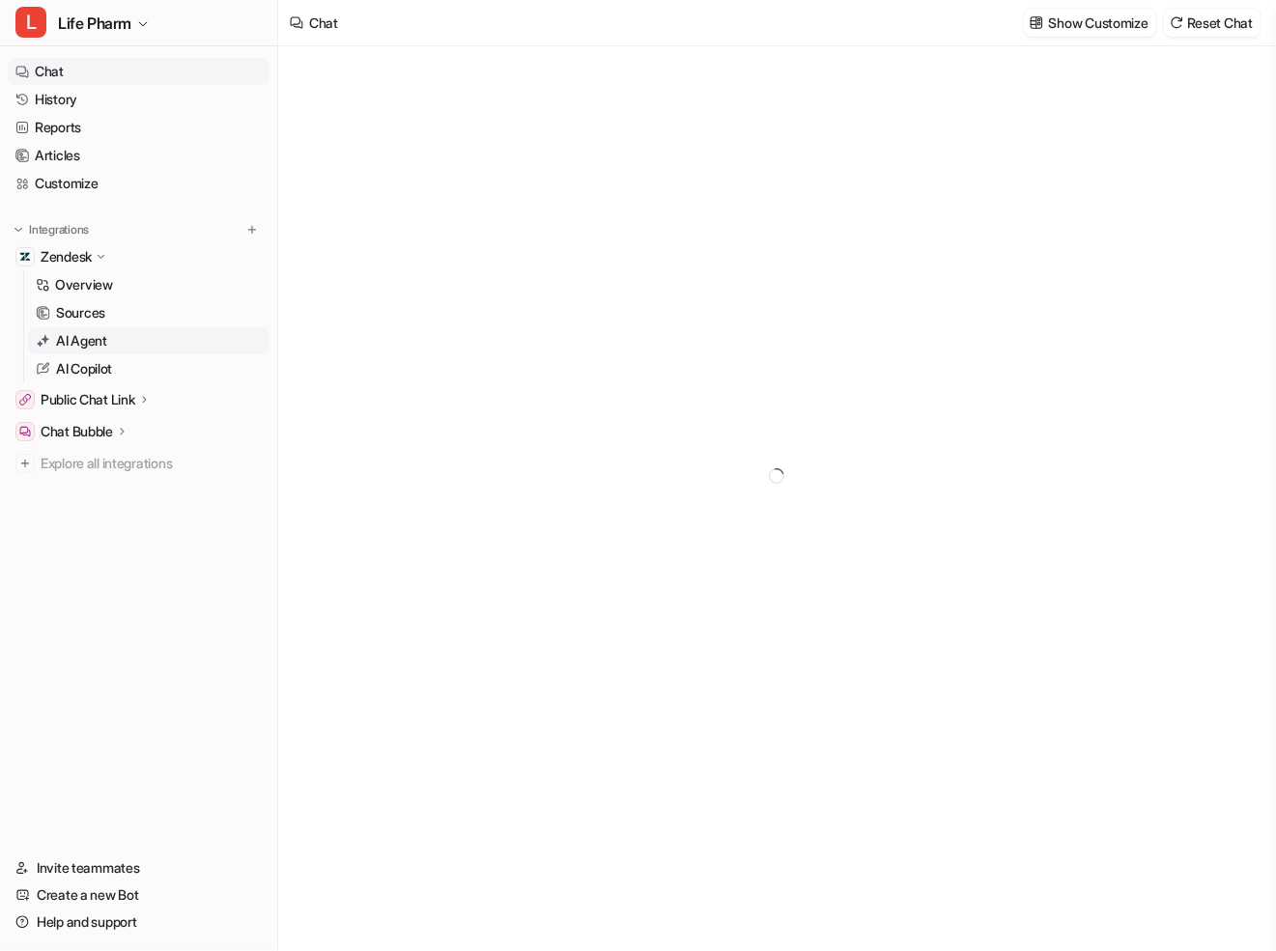
click at [111, 334] on link "AI Agent" at bounding box center [148, 340] width 241 height 27
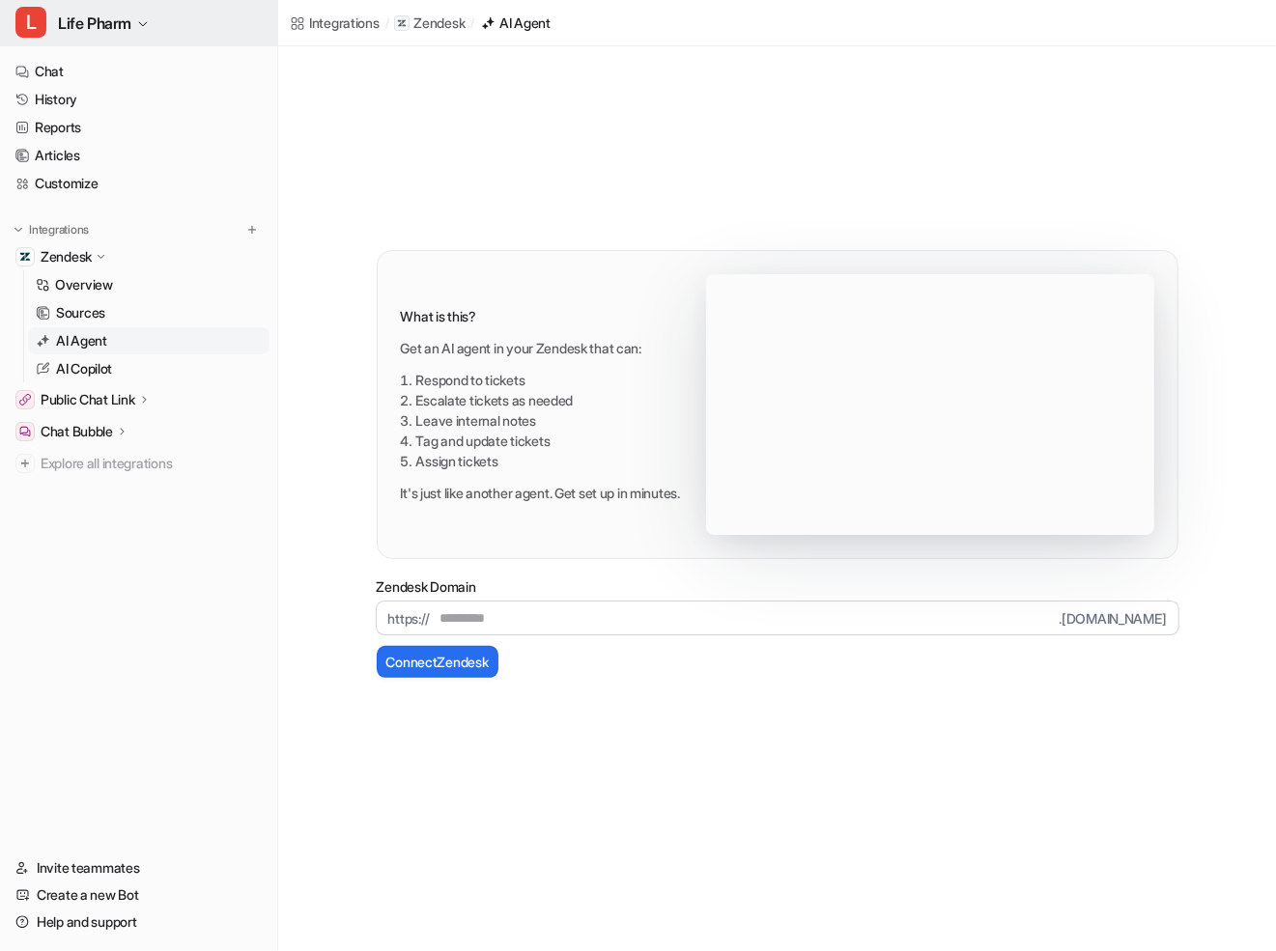
click at [163, 13] on button "L Life Pharm" at bounding box center [138, 23] width 277 height 46
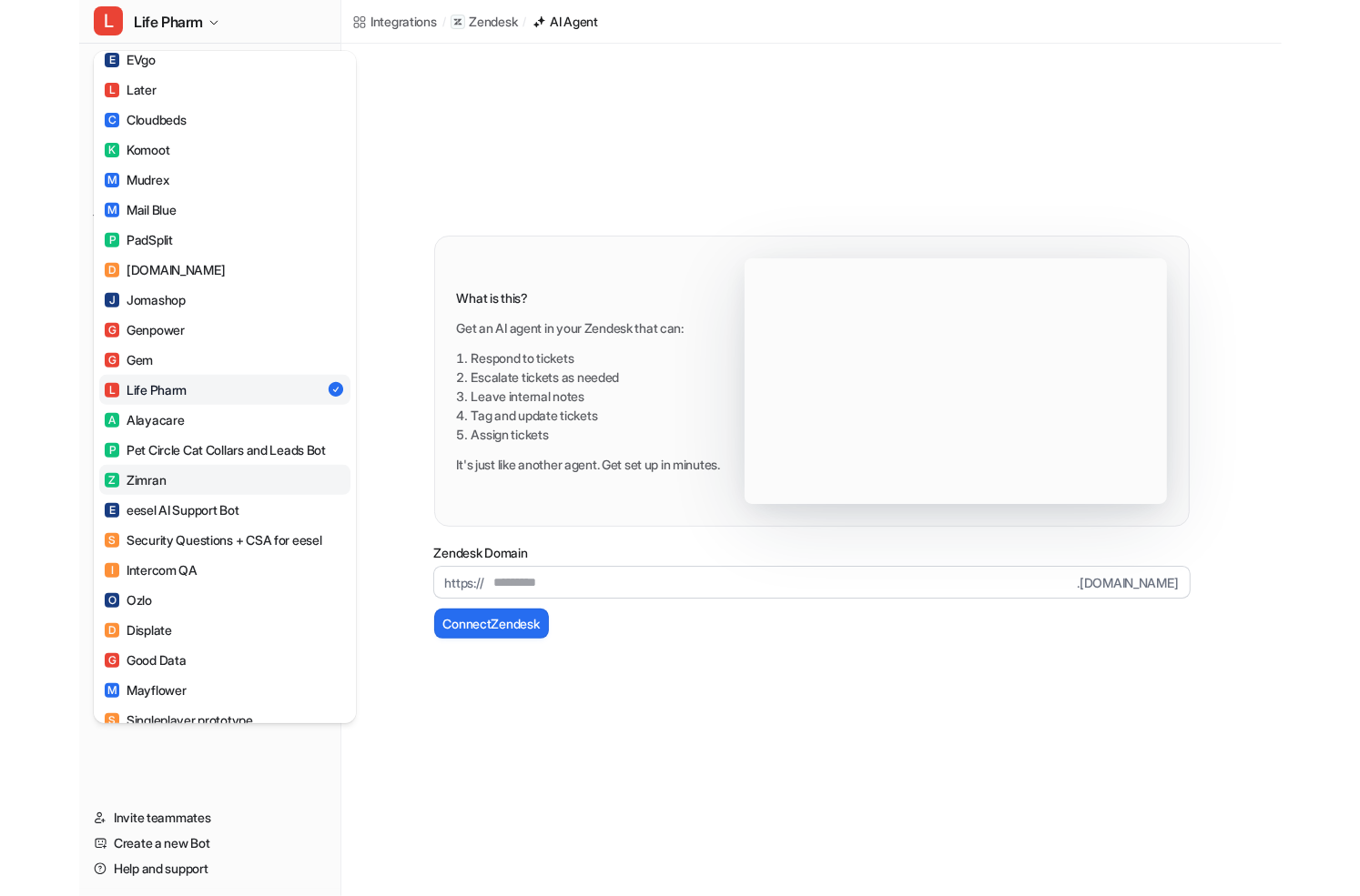
scroll to position [494, 0]
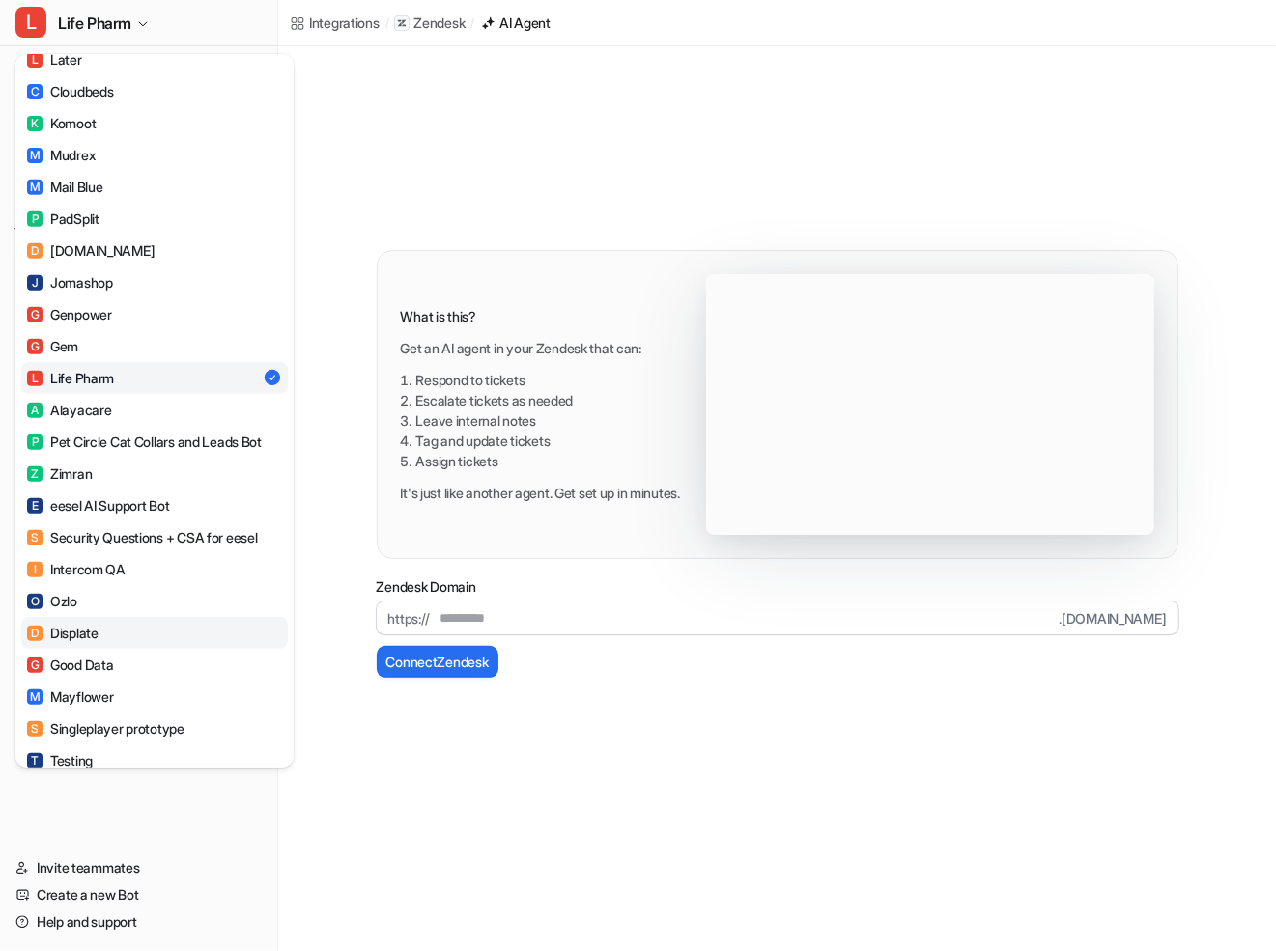
click at [115, 649] on link "D Displate" at bounding box center [154, 633] width 267 height 32
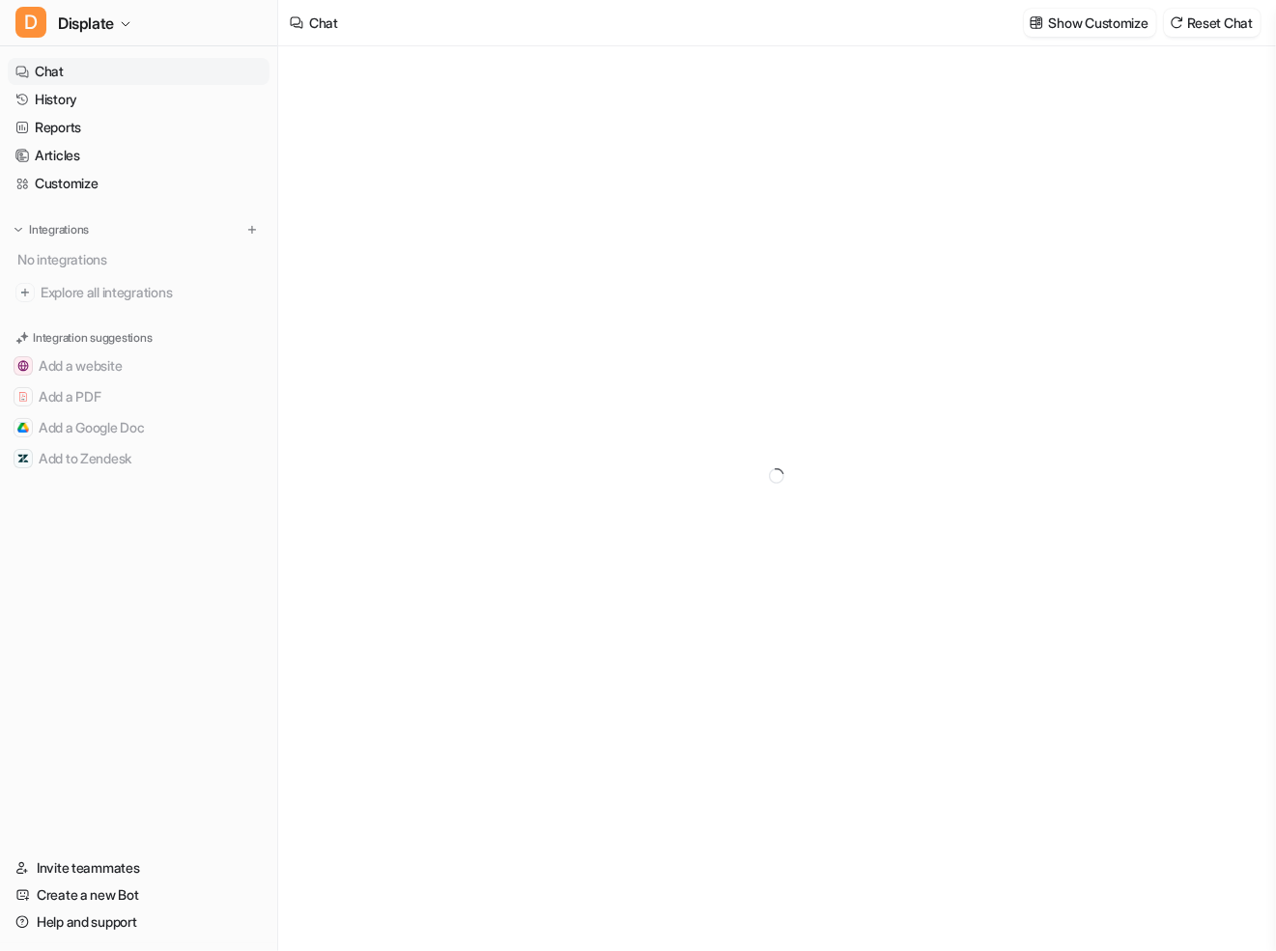
type textarea "**********"
